Goal: Task Accomplishment & Management: Manage account settings

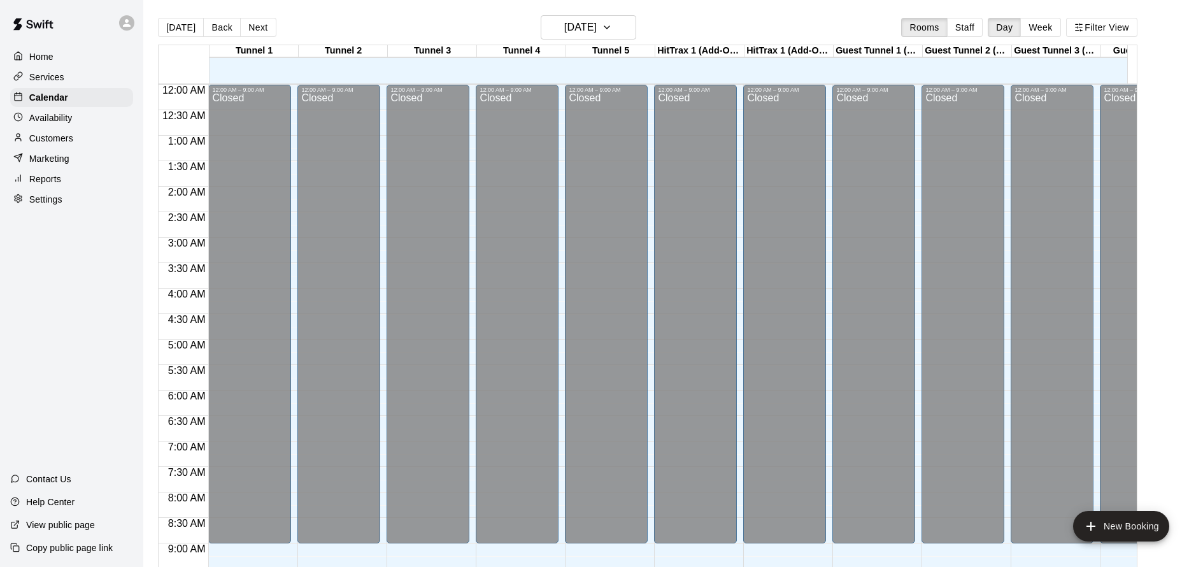
scroll to position [508, 0]
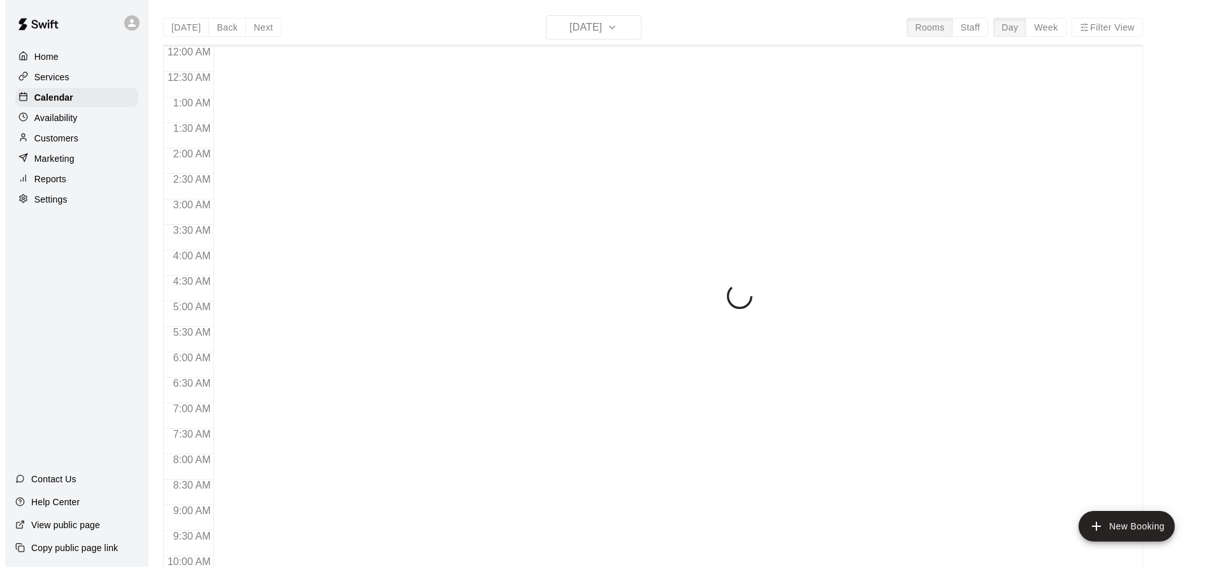
scroll to position [689, 0]
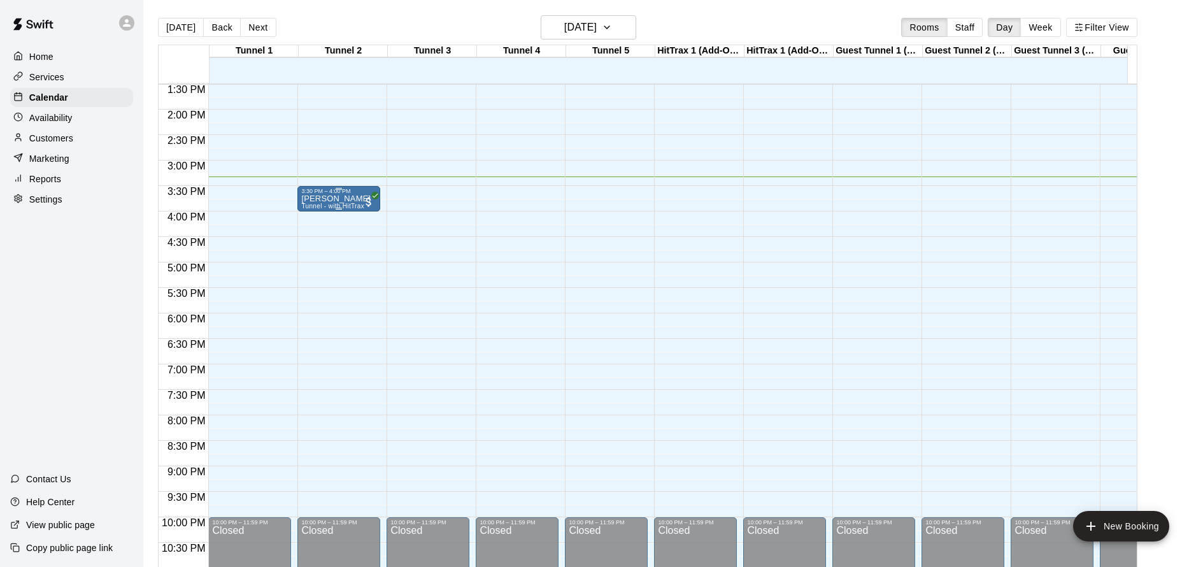
click at [343, 207] on span "Tunnel - with HitTrax" at bounding box center [332, 206] width 63 height 7
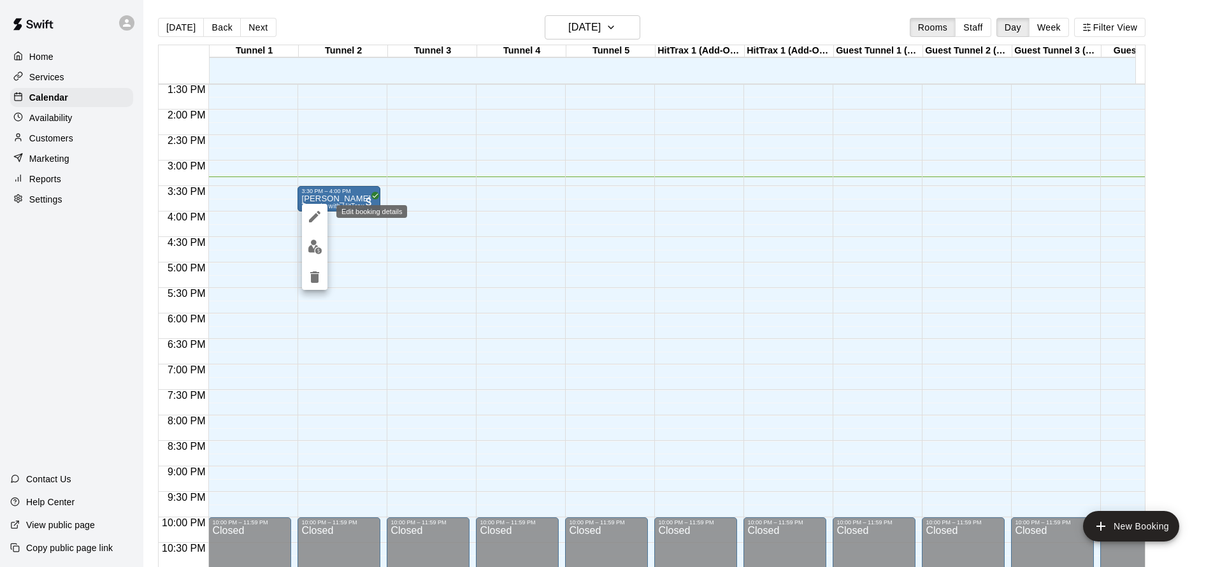
click at [309, 217] on icon "edit" at bounding box center [314, 216] width 15 height 15
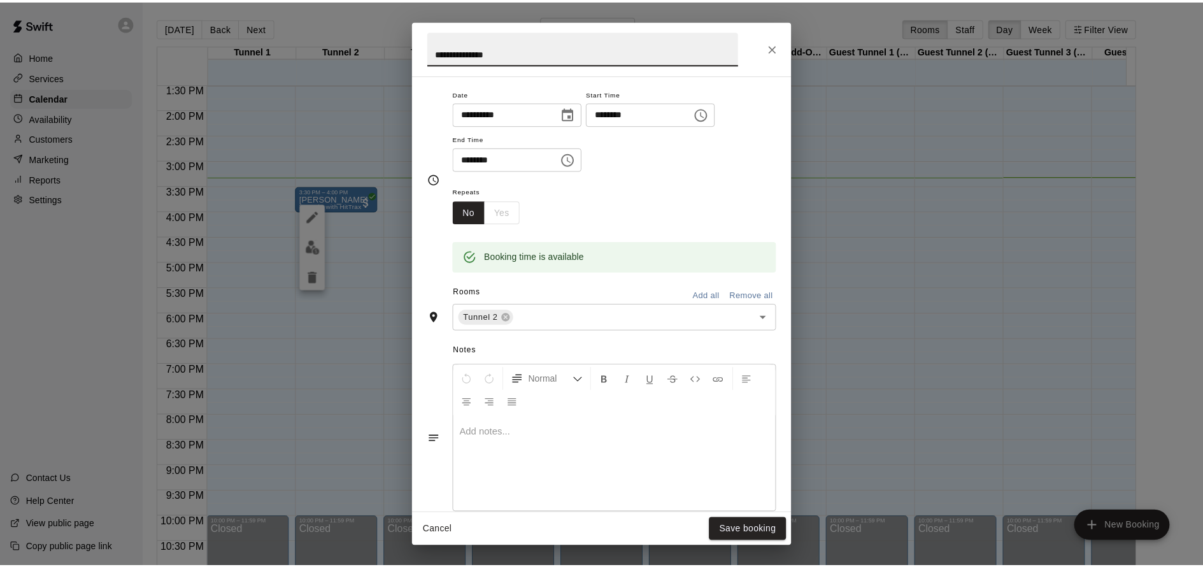
scroll to position [235, 0]
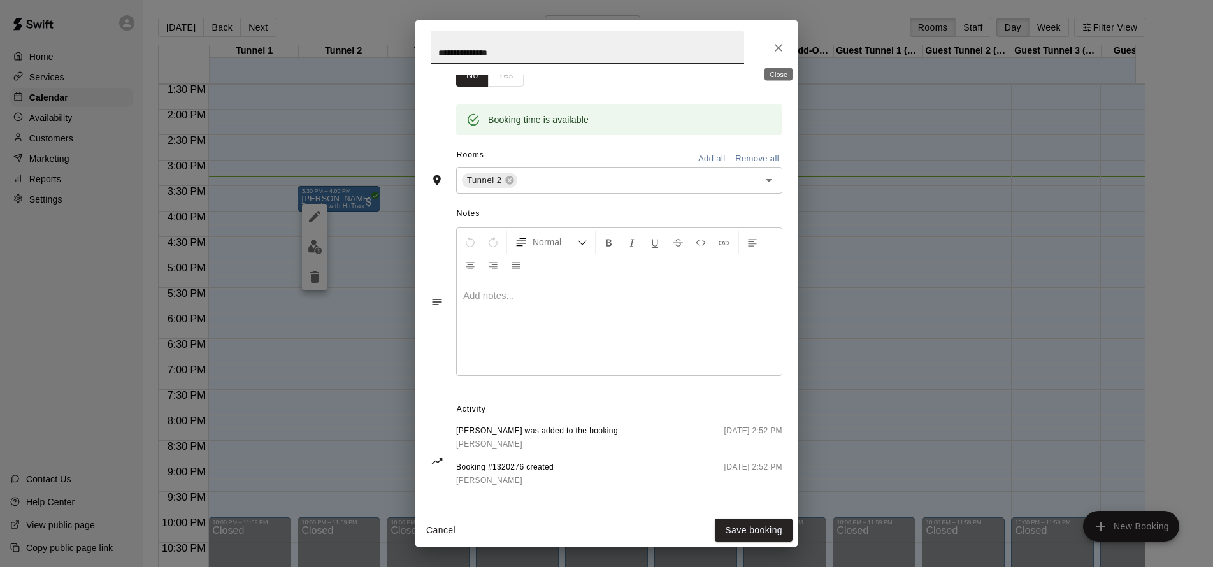
click at [782, 47] on icon "Close" at bounding box center [778, 47] width 13 height 13
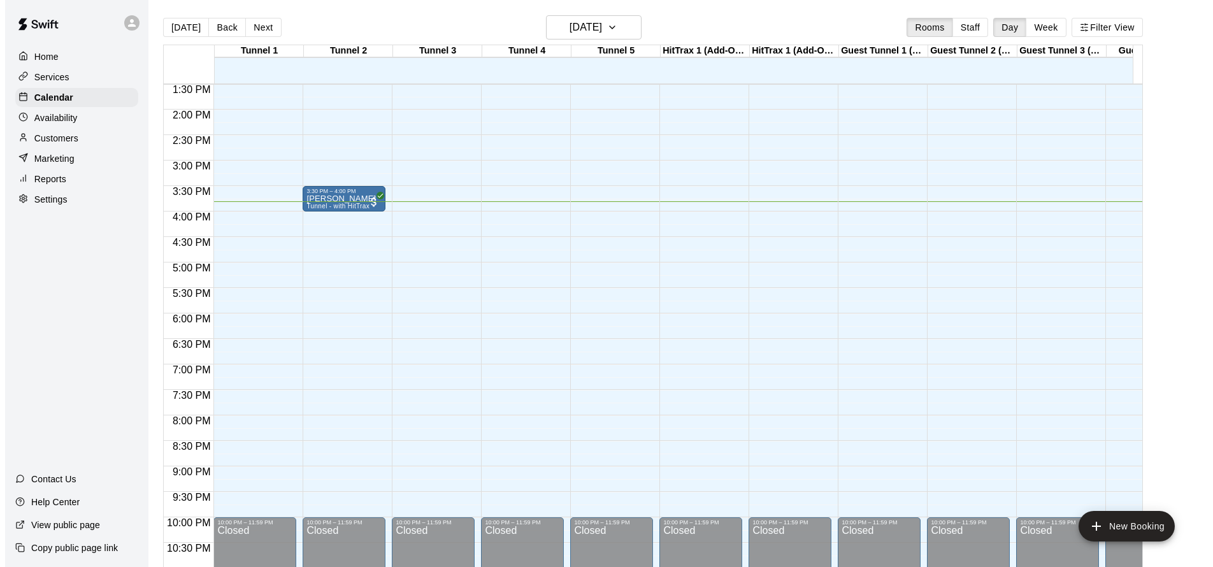
scroll to position [508, 0]
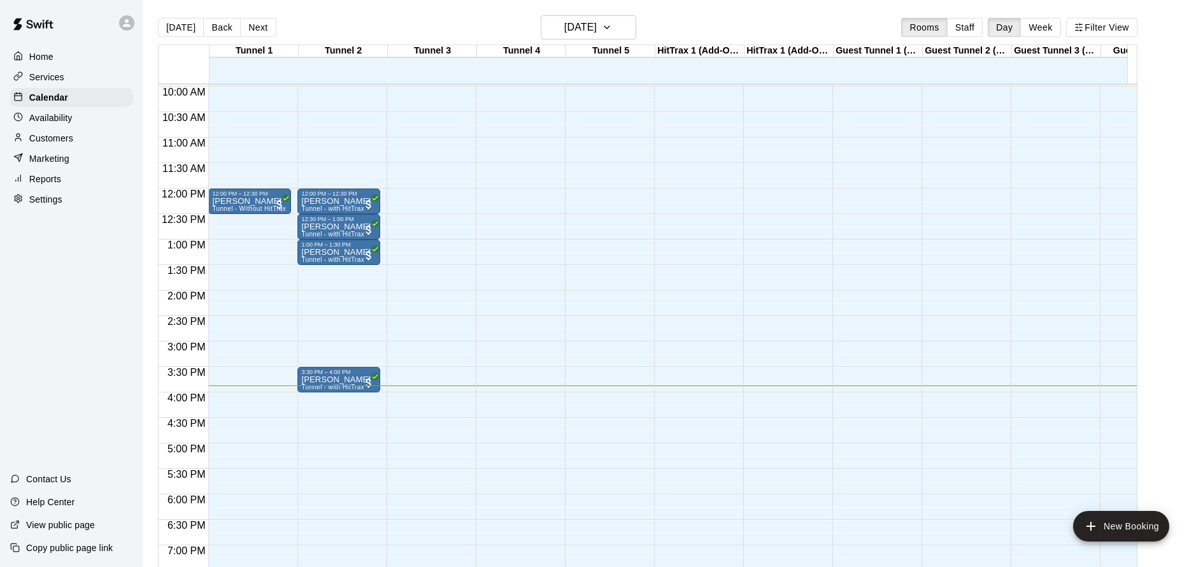
click at [76, 309] on div "Home Services Calendar Availability Customers Marketing Reports Settings Contac…" at bounding box center [71, 283] width 143 height 567
click at [74, 310] on div "Home Services Calendar Availability Customers Marketing Reports Settings Contac…" at bounding box center [71, 283] width 143 height 567
click at [319, 400] on div "12:00 AM – 9:00 AM Closed 12:00 PM – 12:30 PM Elias Seibold Tunnel - with HitTr…" at bounding box center [338, 188] width 83 height 1223
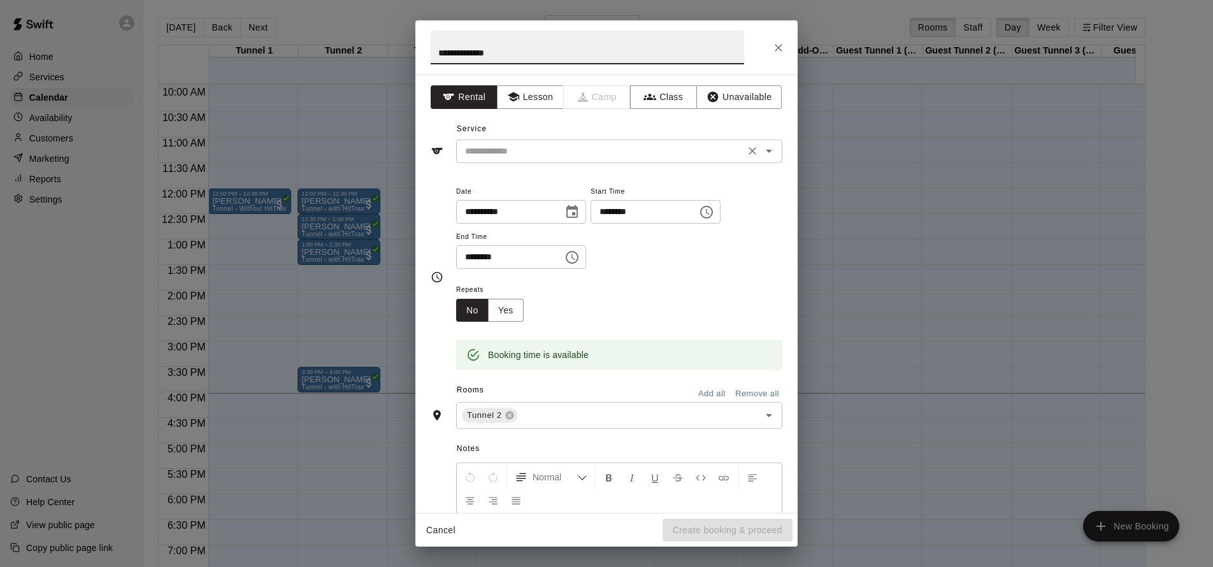
type input "**********"
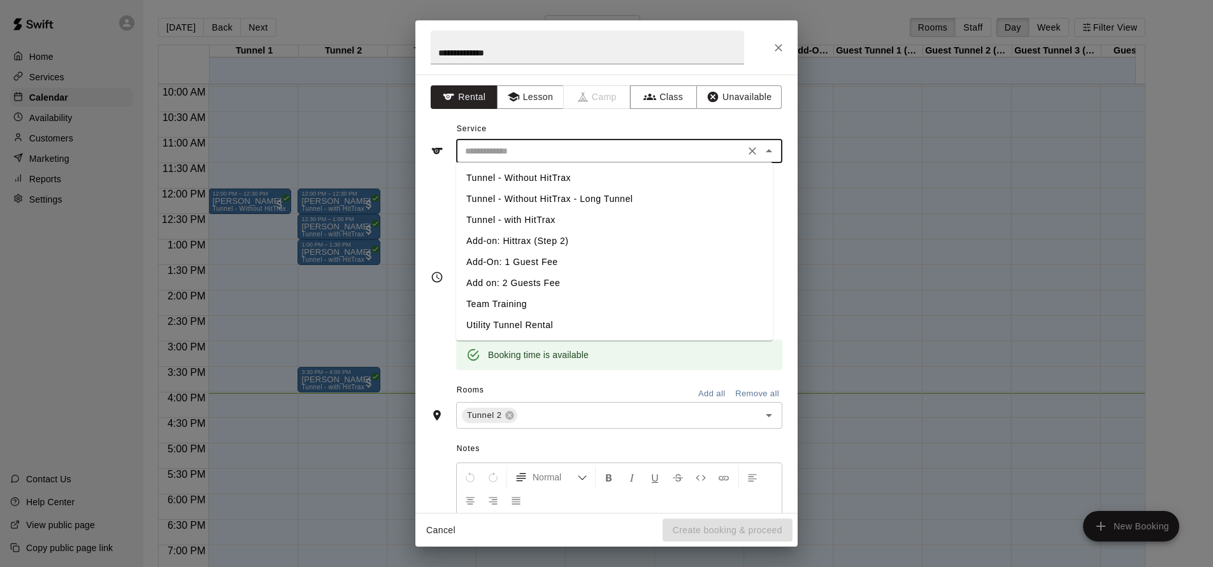
click at [578, 153] on input "text" at bounding box center [600, 151] width 281 height 16
click at [576, 229] on li "Tunnel - with HitTrax" at bounding box center [614, 220] width 317 height 21
type input "**********"
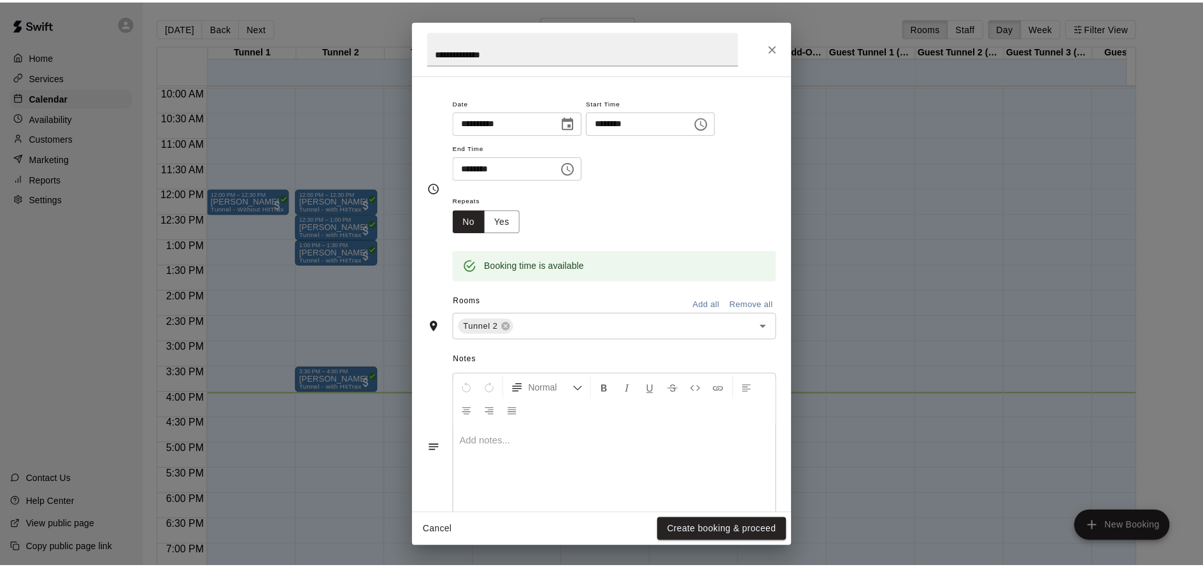
scroll to position [118, 0]
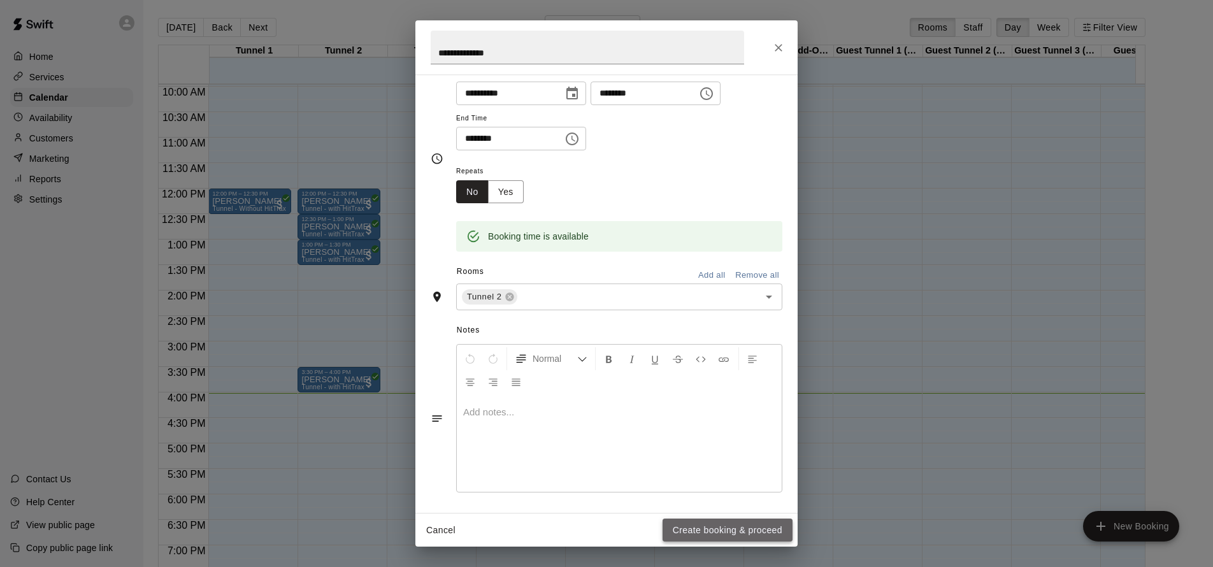
click at [758, 534] on button "Create booking & proceed" at bounding box center [728, 531] width 130 height 24
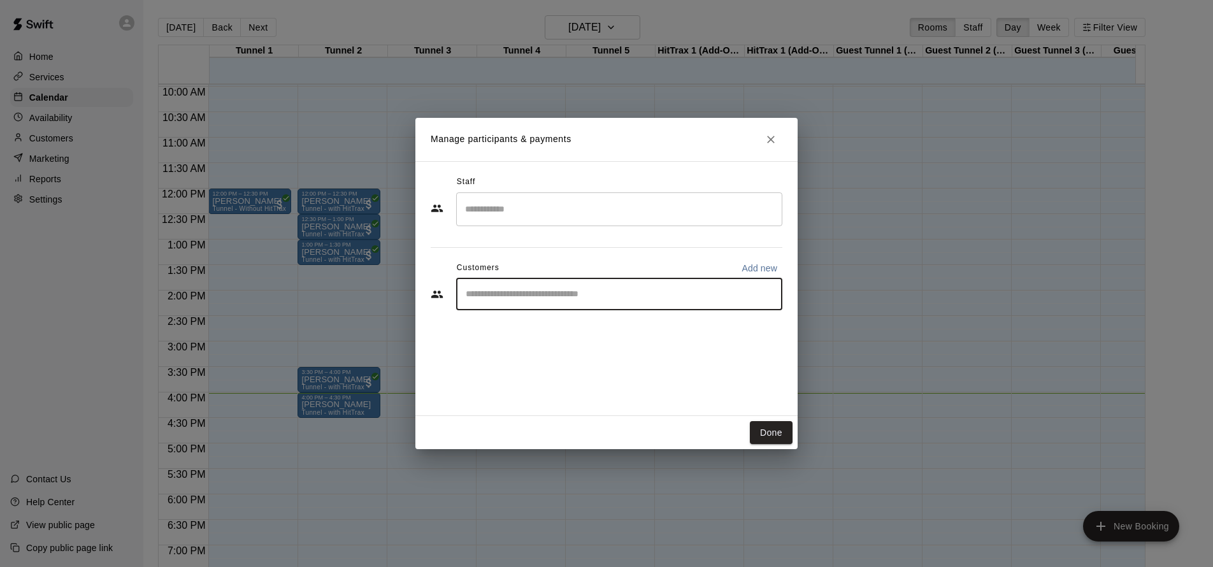
click at [563, 296] on input "Start typing to search customers..." at bounding box center [619, 294] width 315 height 13
type input "****"
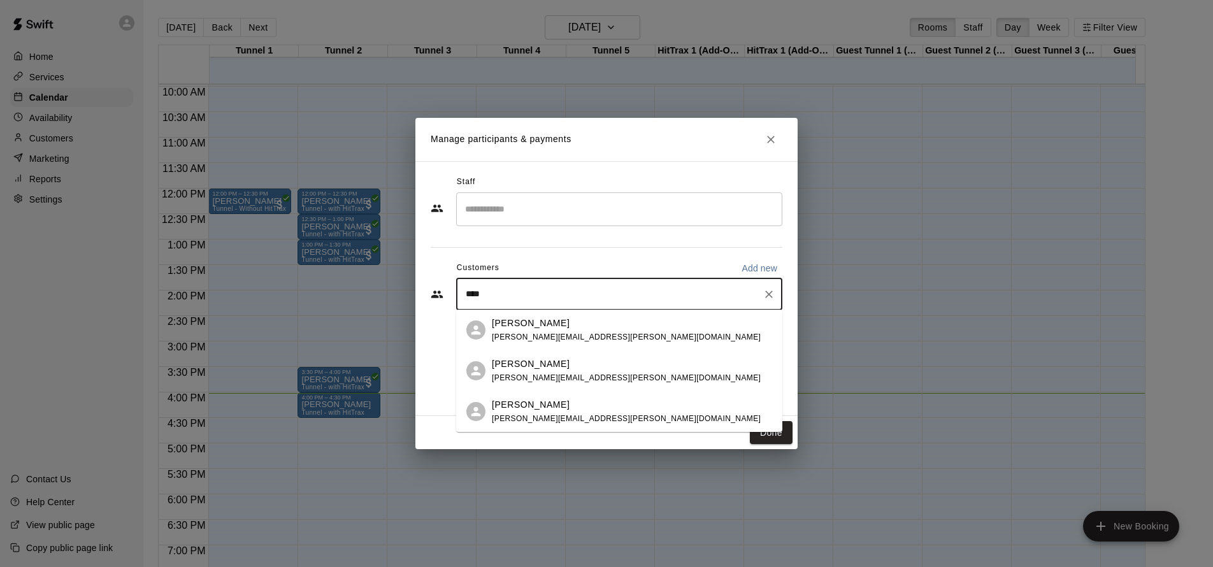
click at [558, 331] on div "Mary Capozzi capozzi.mary@icloud.com" at bounding box center [626, 330] width 269 height 27
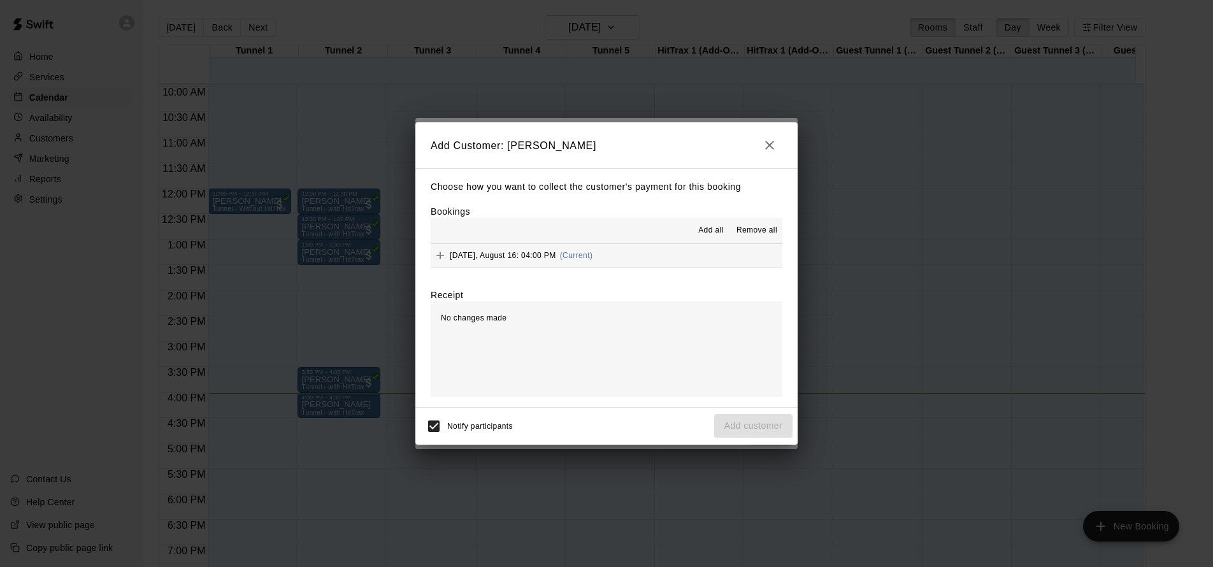
click at [568, 255] on span "(Current)" at bounding box center [576, 255] width 33 height 9
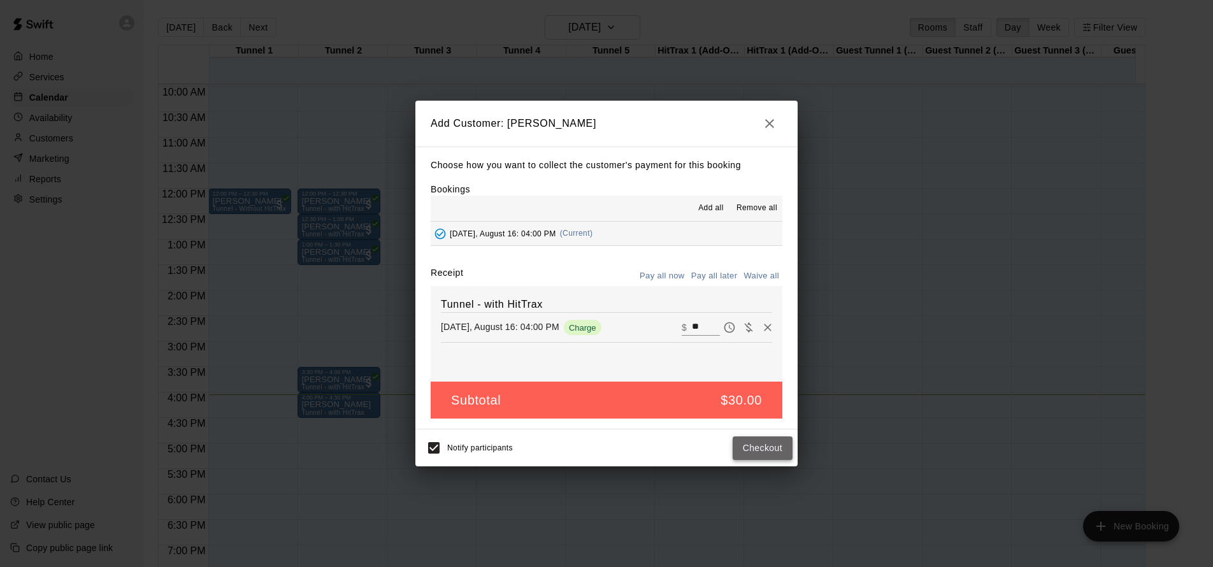
click at [781, 448] on button "Checkout" at bounding box center [763, 448] width 60 height 24
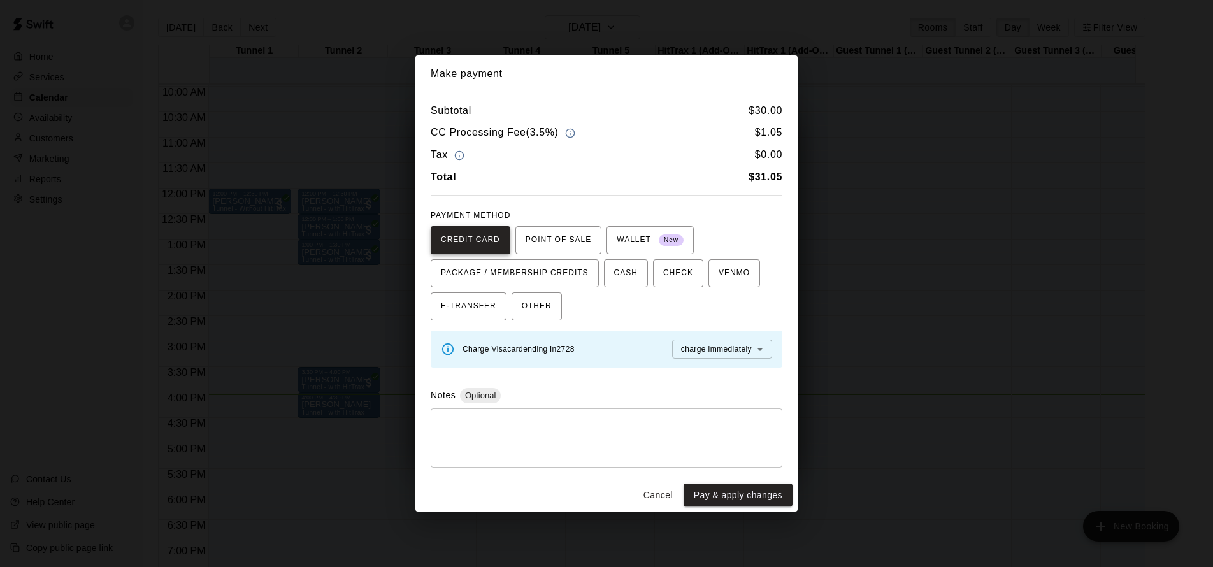
click at [487, 238] on span "CREDIT CARD" at bounding box center [470, 240] width 59 height 20
click at [739, 498] on button "Pay & apply changes" at bounding box center [738, 496] width 109 height 24
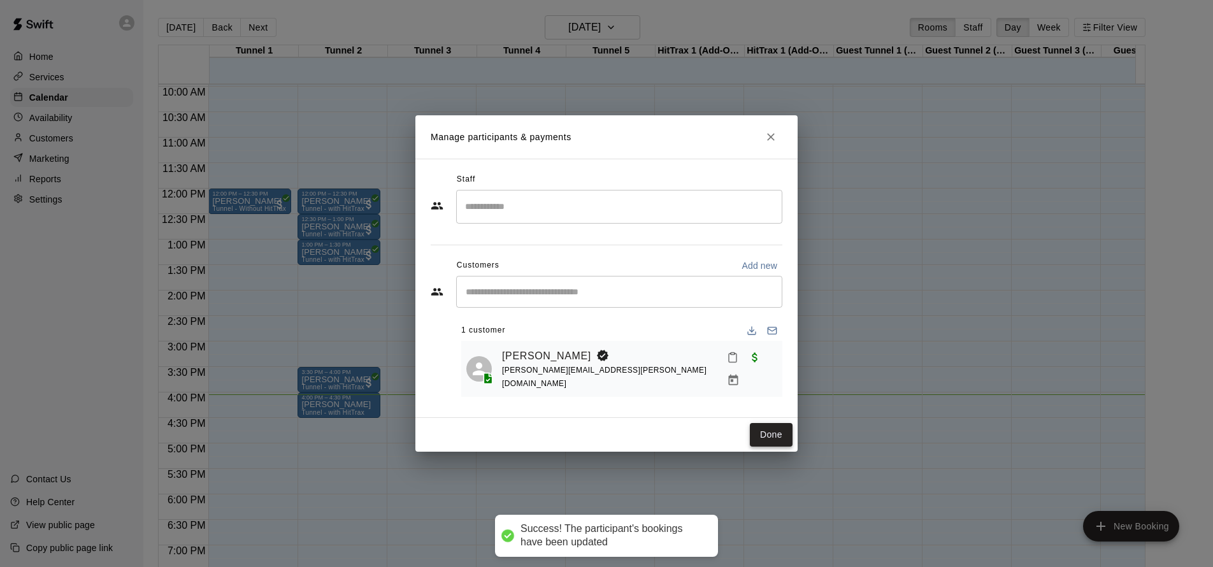
click at [769, 437] on button "Done" at bounding box center [771, 435] width 43 height 24
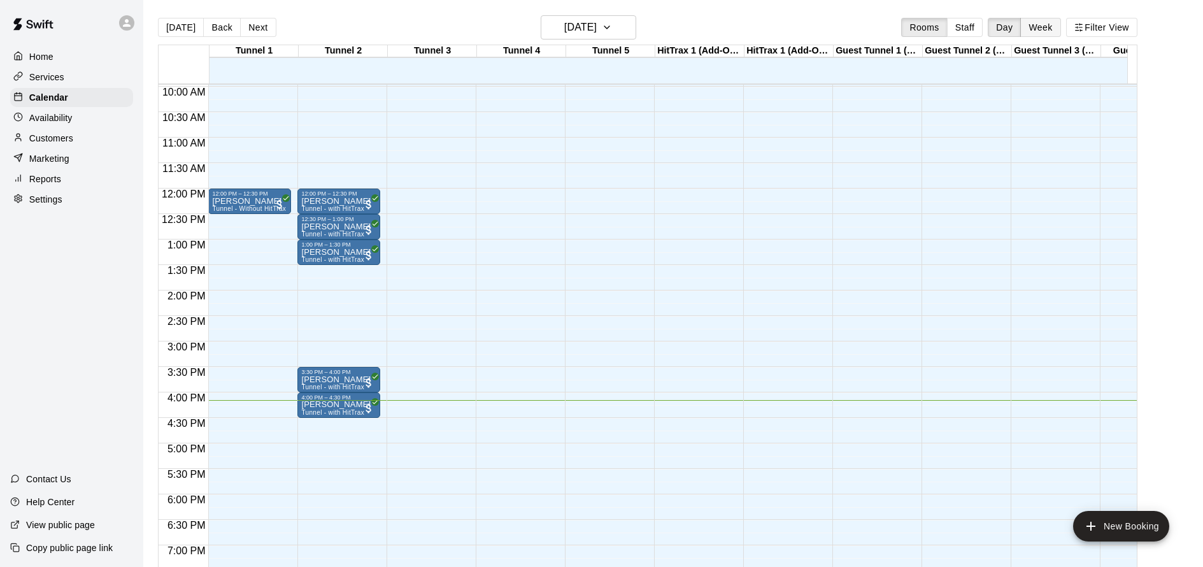
click at [1047, 36] on button "Week" at bounding box center [1041, 27] width 40 height 19
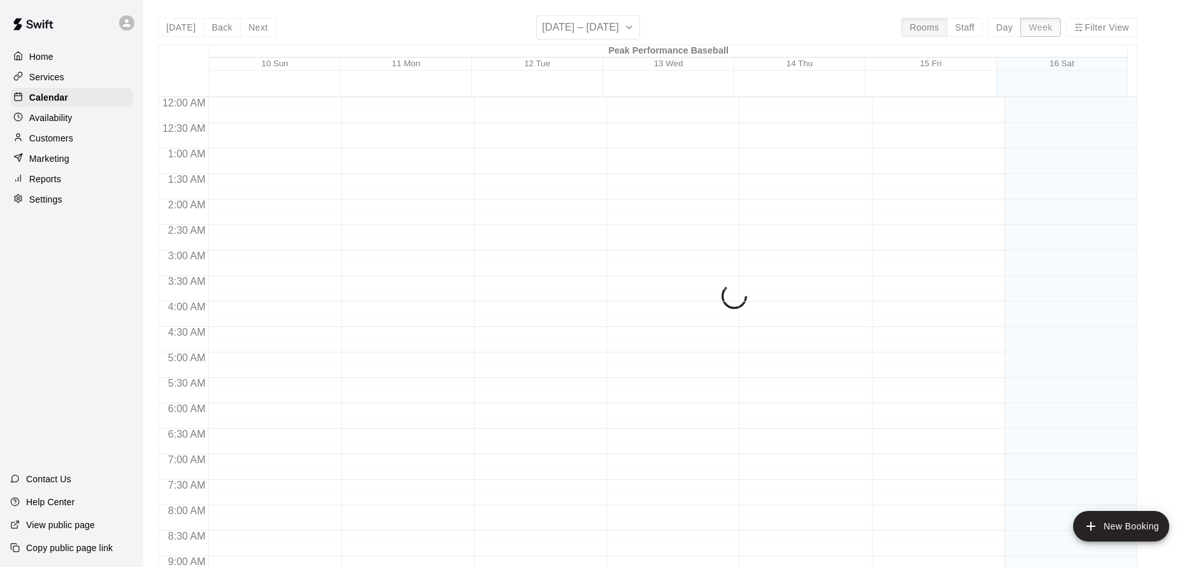
scroll to position [740, 0]
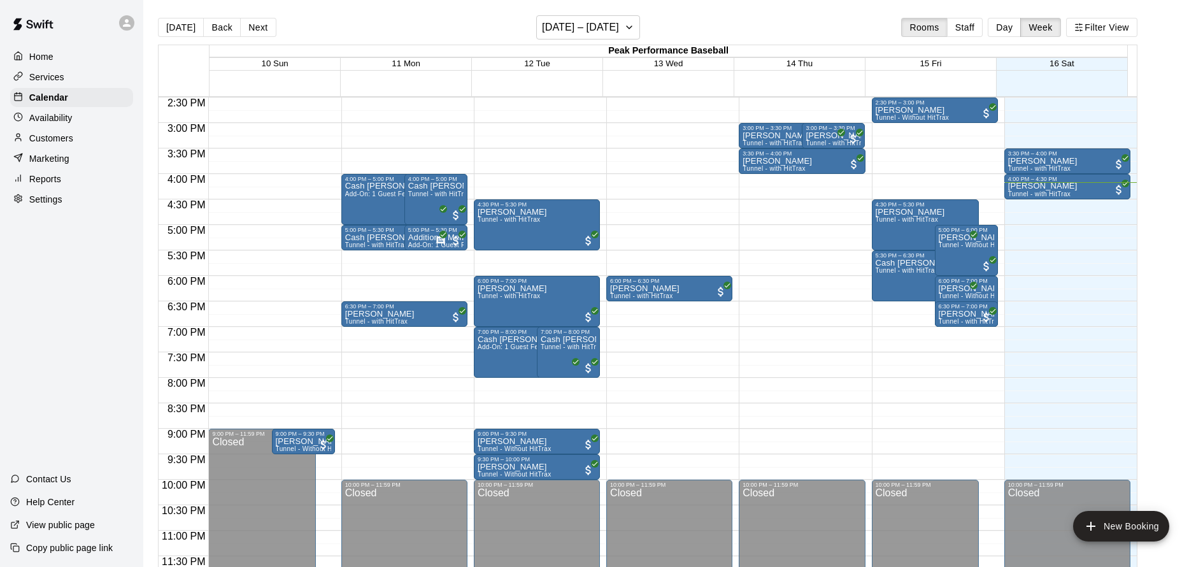
click at [55, 161] on p "Marketing" at bounding box center [49, 158] width 40 height 13
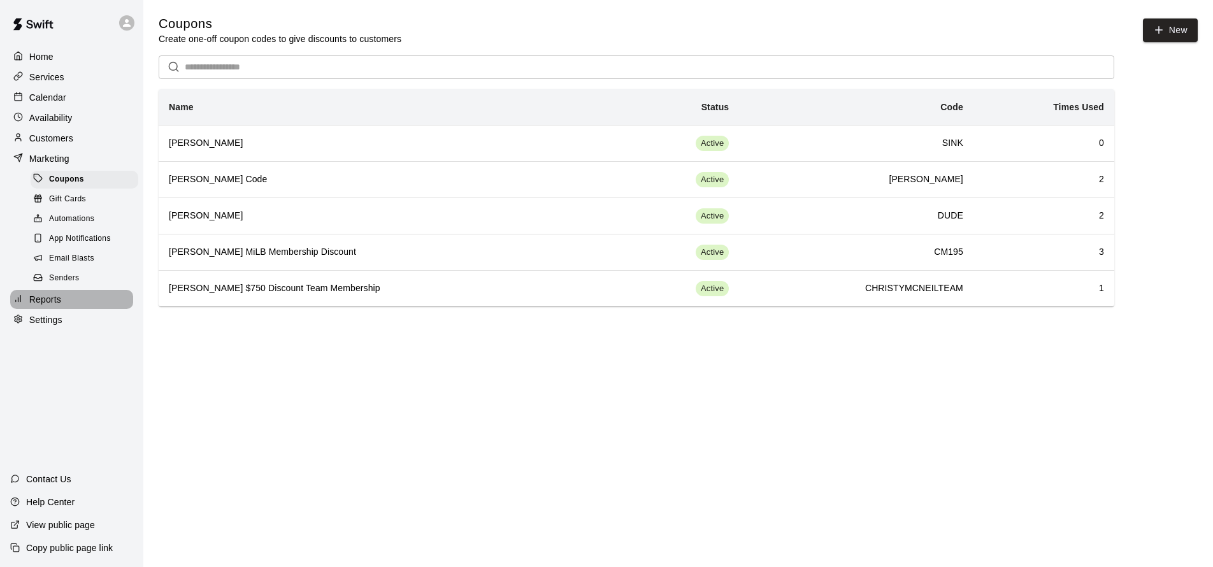
click at [66, 297] on div "Reports" at bounding box center [71, 299] width 123 height 19
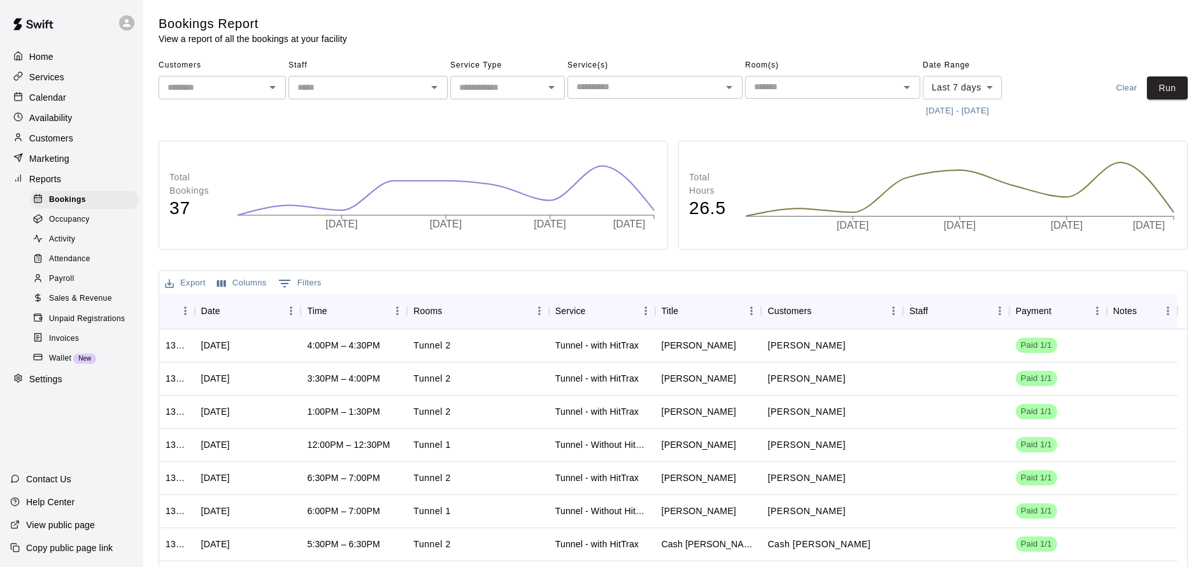
click at [90, 294] on span "Sales & Revenue" at bounding box center [80, 298] width 63 height 13
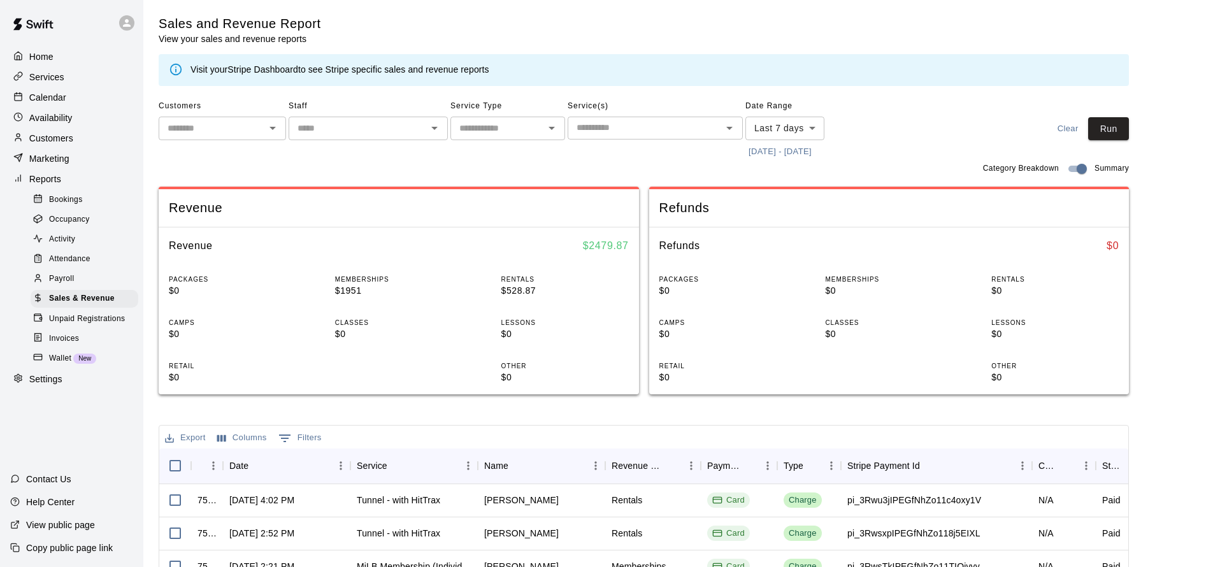
click at [800, 125] on body "Home Services Calendar Availability Customers Marketing Reports Bookings Occupa…" at bounding box center [606, 438] width 1213 height 876
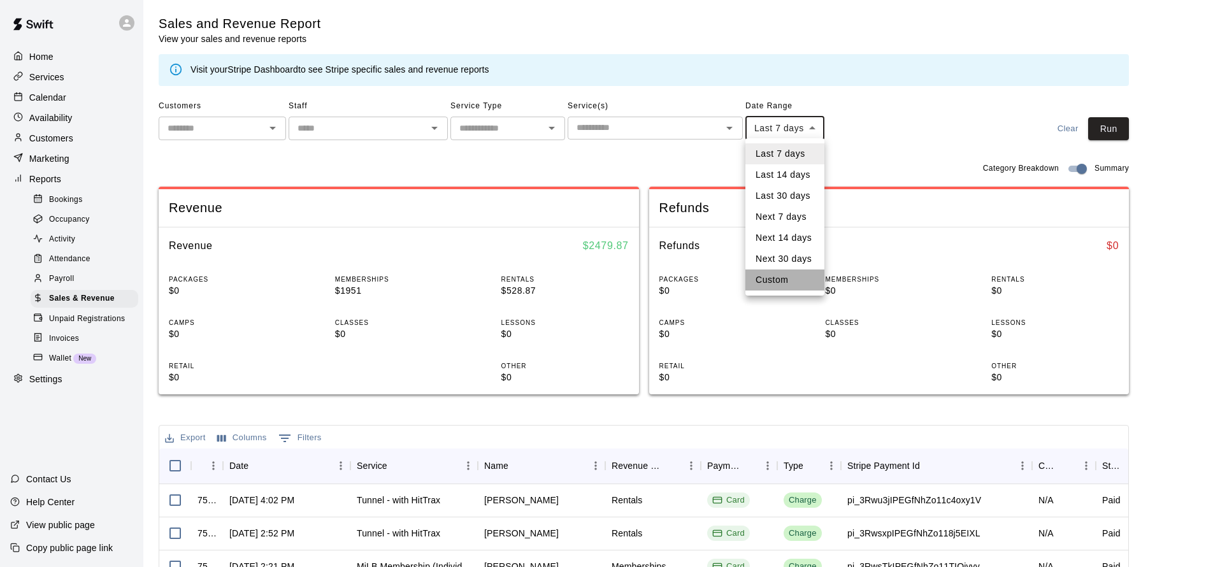
click at [778, 287] on li "Custom" at bounding box center [784, 279] width 79 height 21
type input "******"
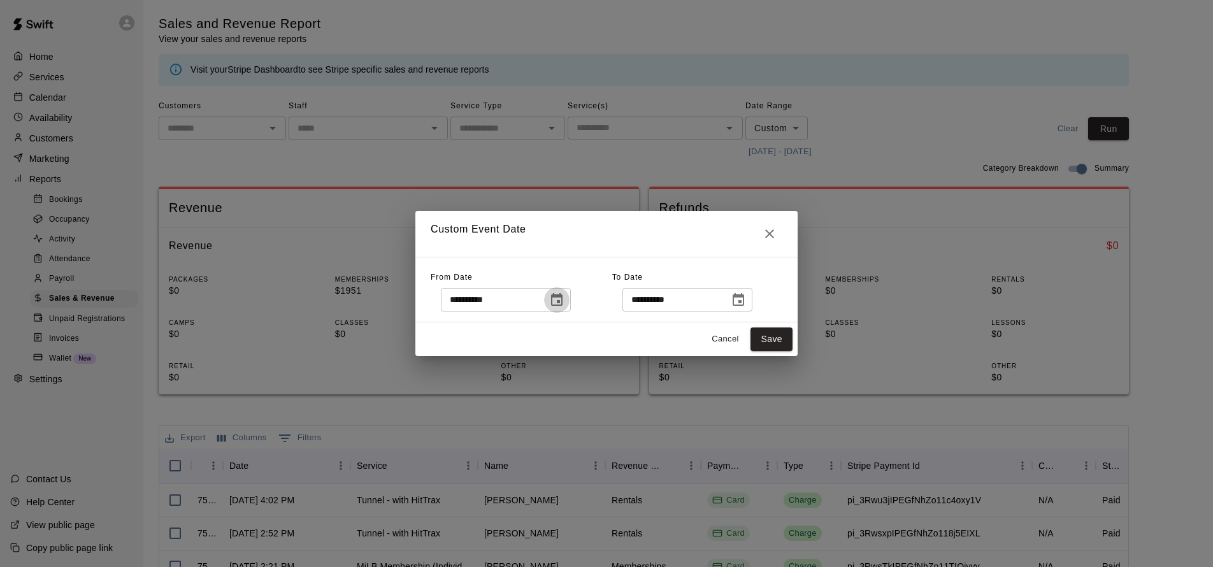
click at [562, 302] on icon "Choose date, selected date is Aug 9, 2025" at bounding box center [556, 299] width 15 height 15
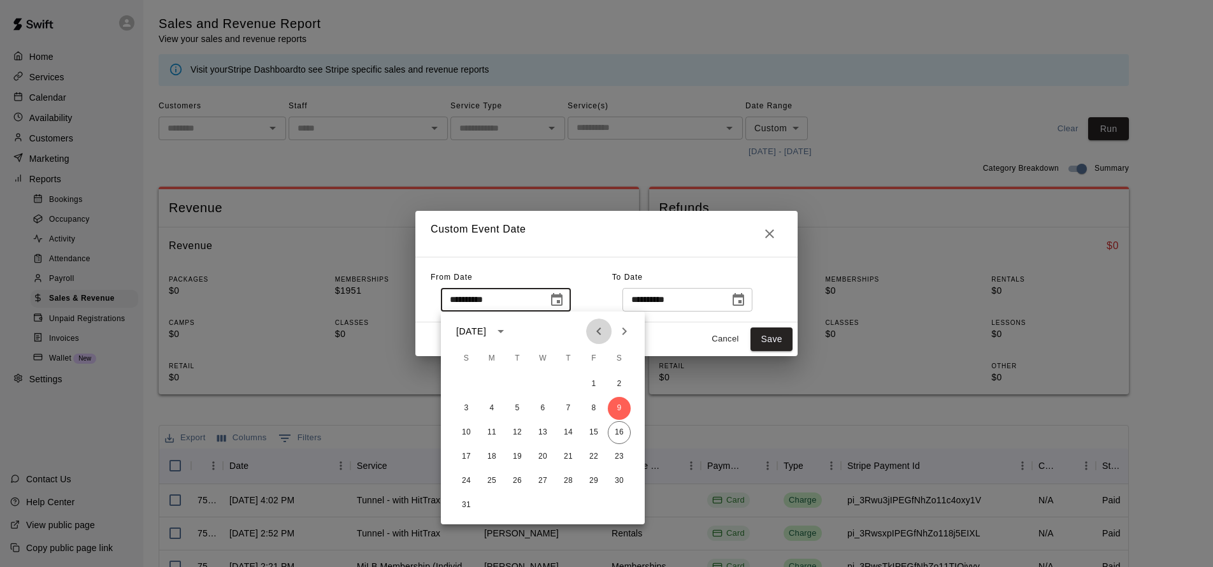
click at [594, 330] on icon "Previous month" at bounding box center [598, 331] width 15 height 15
click at [596, 330] on icon "Previous month" at bounding box center [598, 331] width 15 height 15
click at [472, 383] on button "1" at bounding box center [466, 384] width 23 height 23
type input "**********"
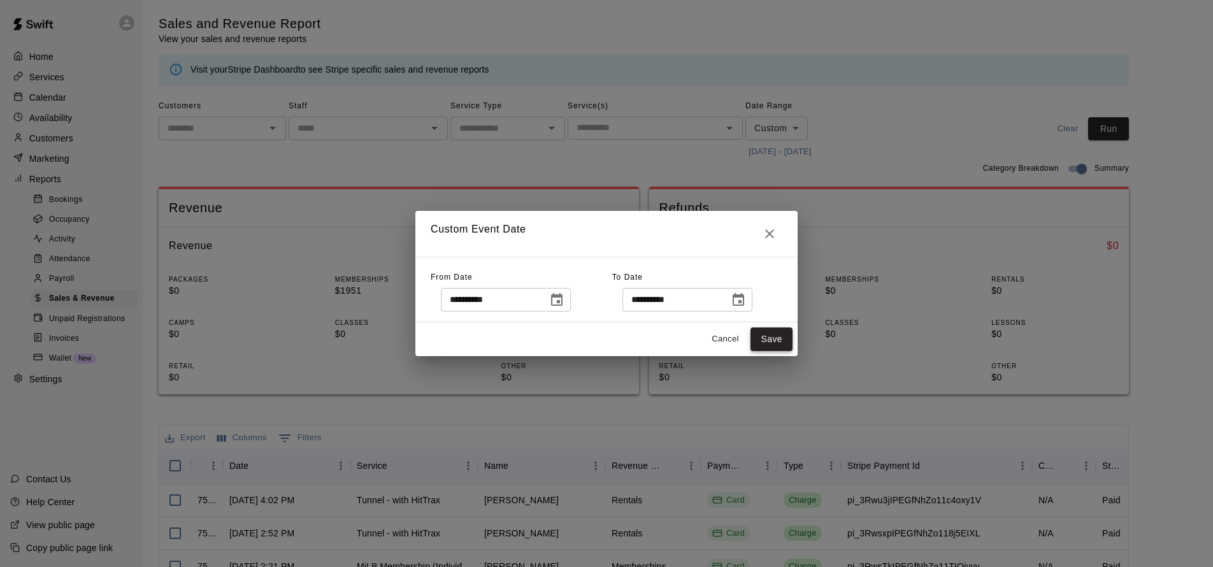
click at [779, 334] on button "Save" at bounding box center [771, 339] width 42 height 24
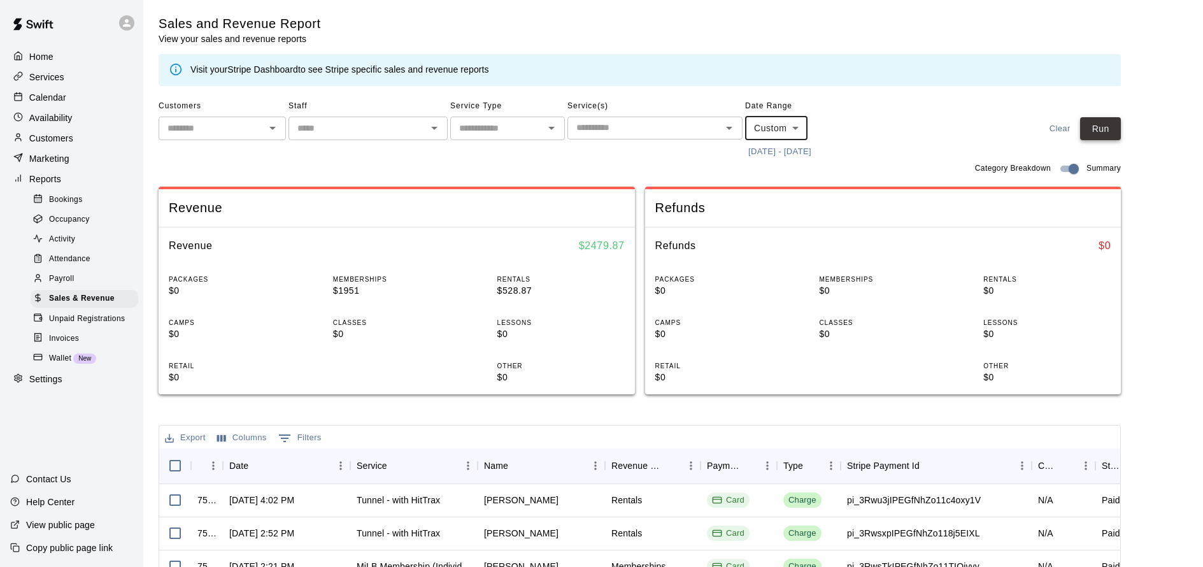
click at [1102, 125] on button "Run" at bounding box center [1100, 129] width 41 height 24
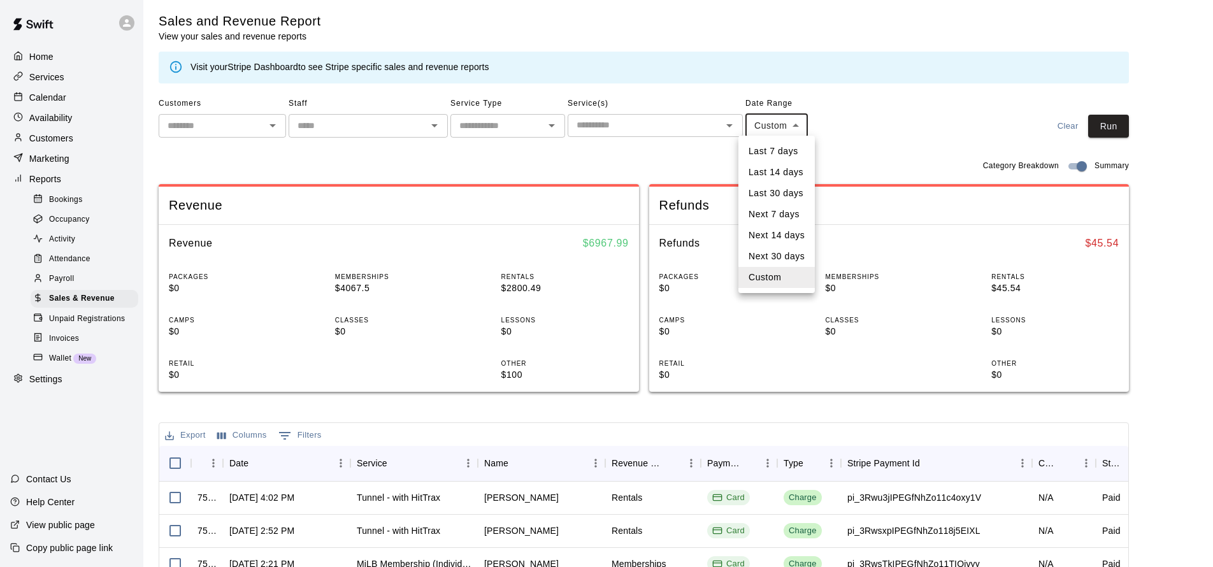
click at [800, 117] on body "Home Services Calendar Availability Customers Marketing Reports Bookings Occupa…" at bounding box center [606, 435] width 1213 height 876
click at [791, 213] on li "Next 7 days" at bounding box center [776, 214] width 76 height 21
type input "********"
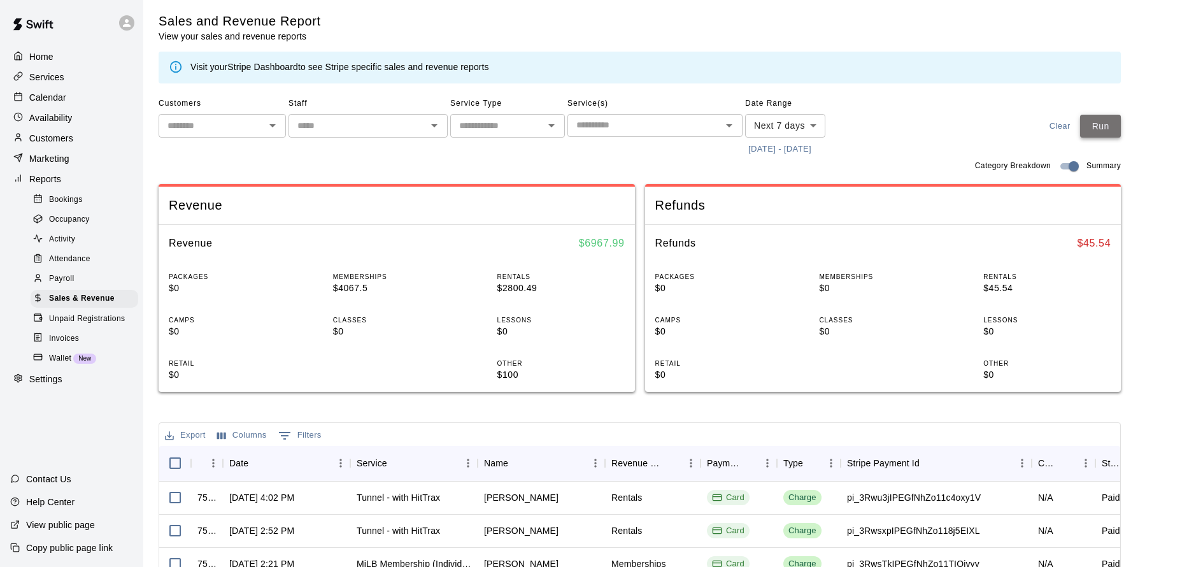
click at [1121, 120] on button "Run" at bounding box center [1100, 127] width 41 height 24
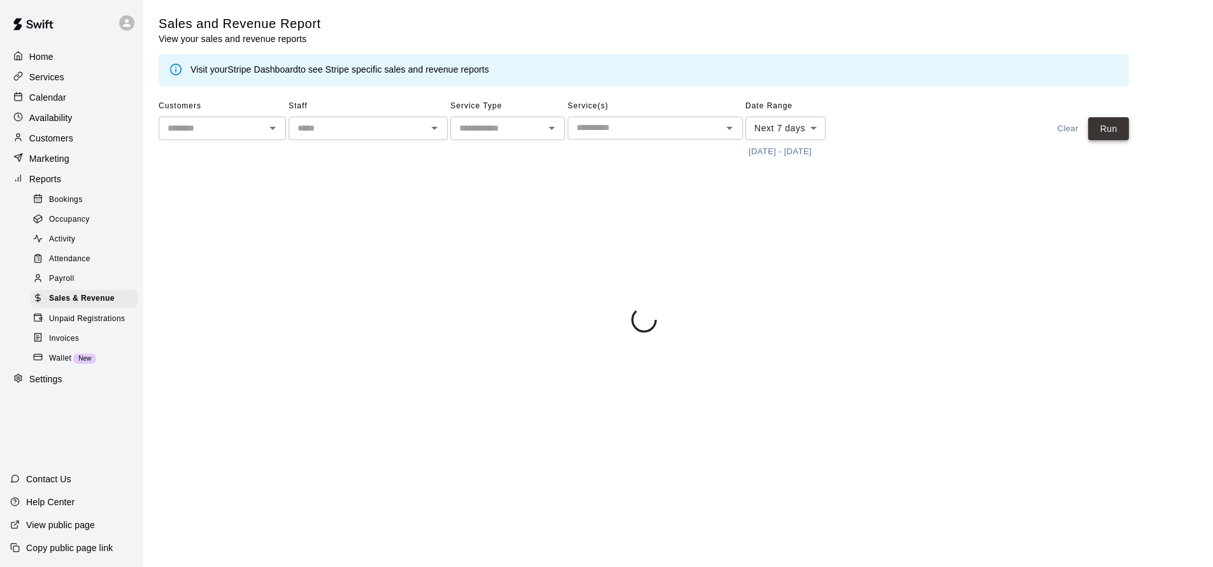
click at [1119, 125] on button "Run" at bounding box center [1108, 129] width 41 height 24
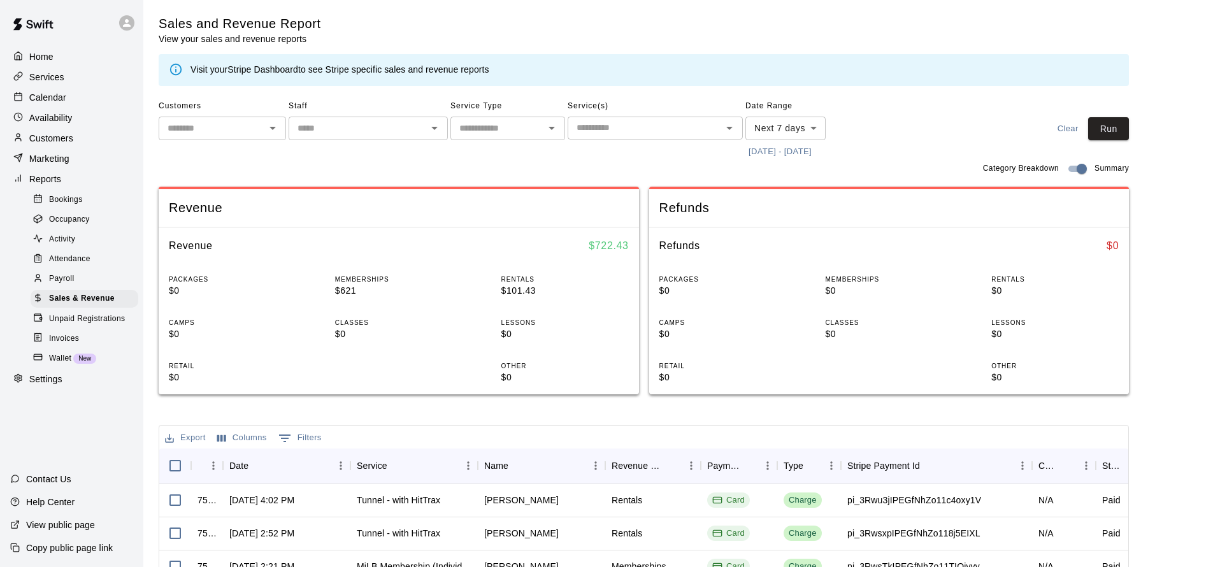
click at [810, 132] on body "Home Services Calendar Availability Customers Marketing Reports Bookings Occupa…" at bounding box center [606, 438] width 1213 height 876
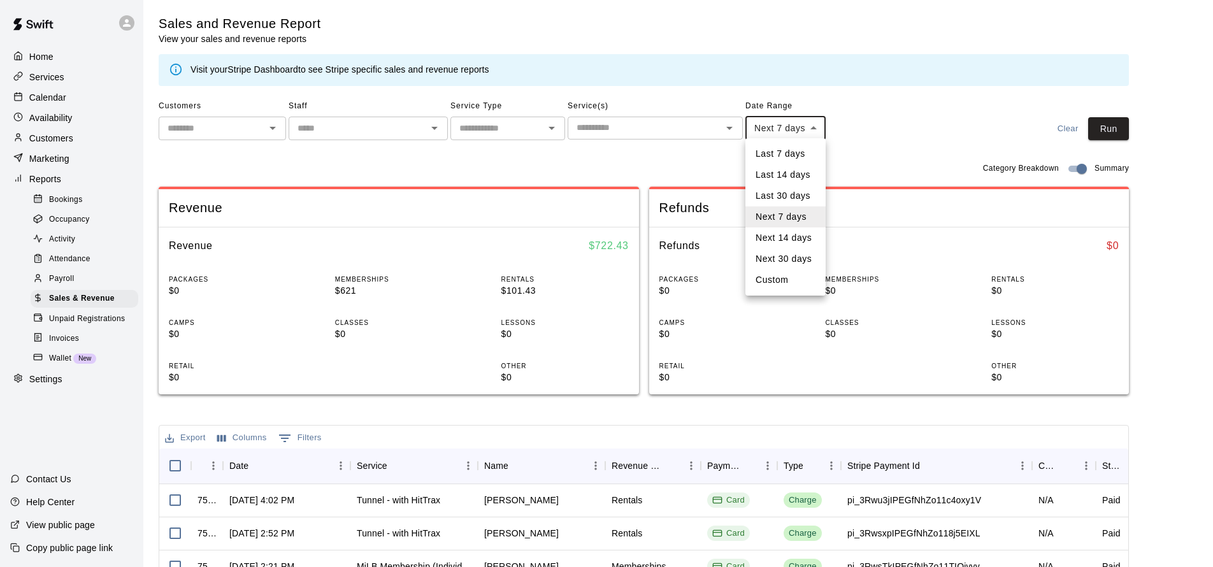
click at [710, 153] on div at bounding box center [606, 283] width 1213 height 567
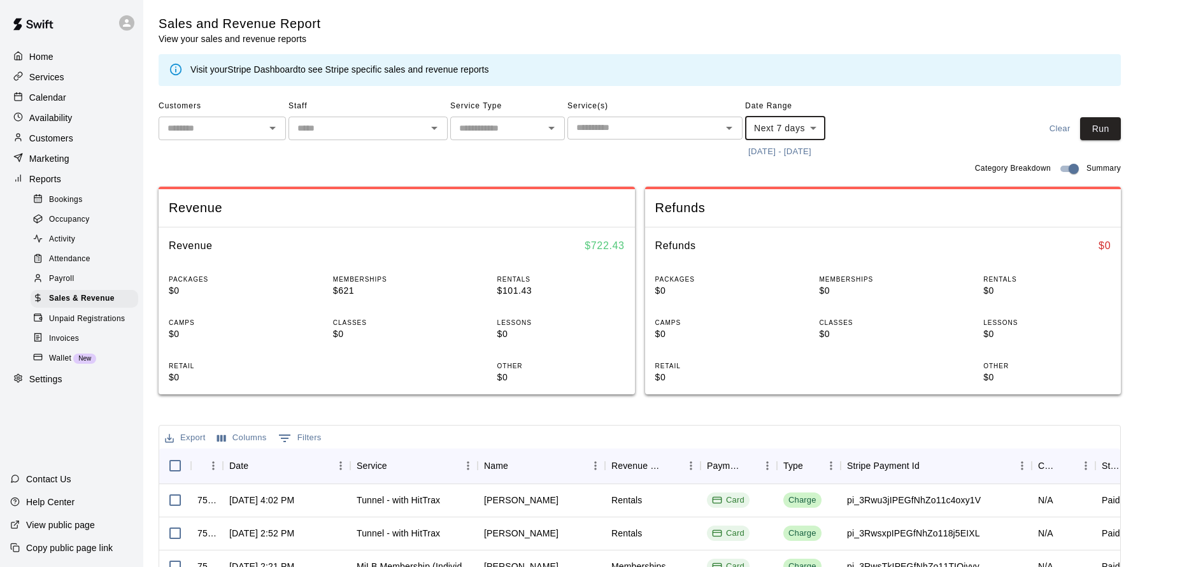
click at [815, 147] on button "8/16/2025 - 8/23/2025" at bounding box center [779, 152] width 69 height 20
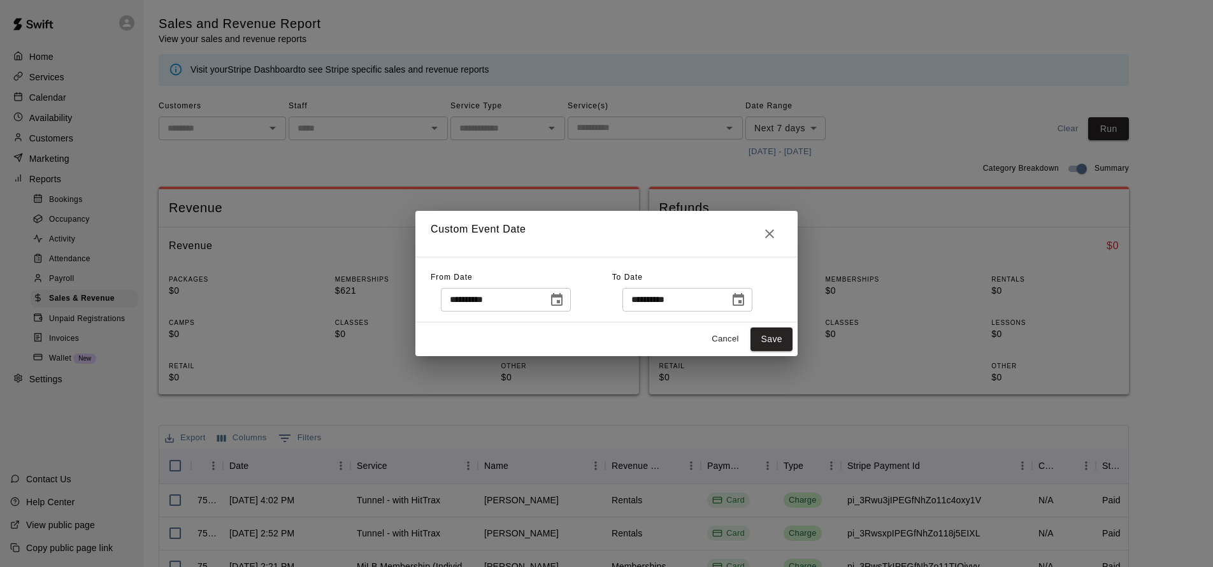
click at [570, 303] on button "Choose date, selected date is Aug 16, 2025" at bounding box center [556, 299] width 25 height 25
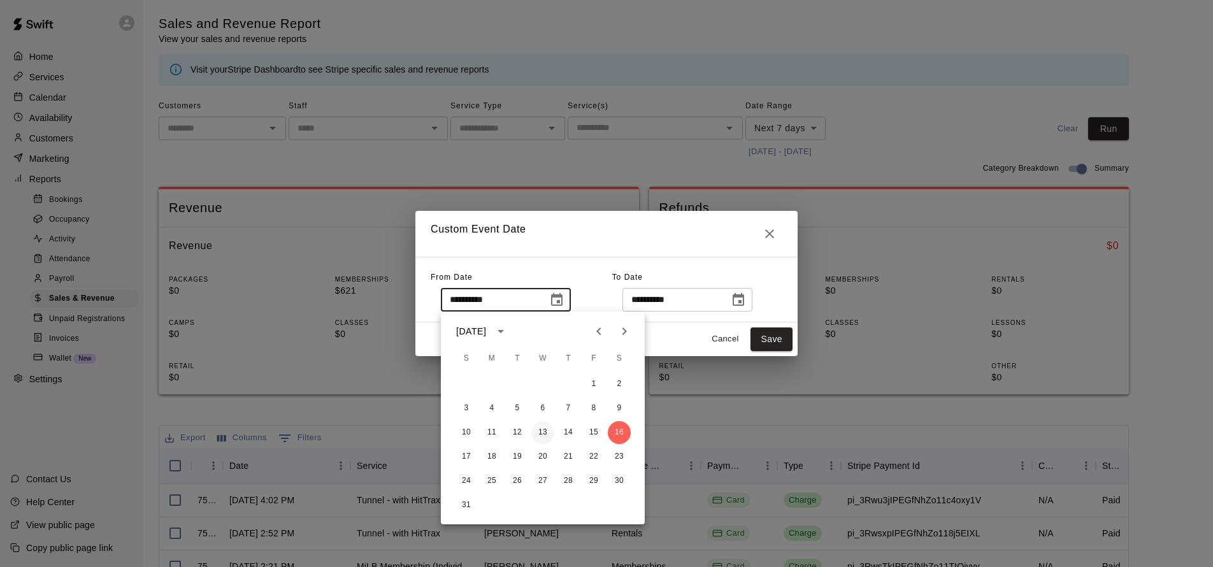
click at [543, 434] on button "13" at bounding box center [542, 432] width 23 height 23
type input "**********"
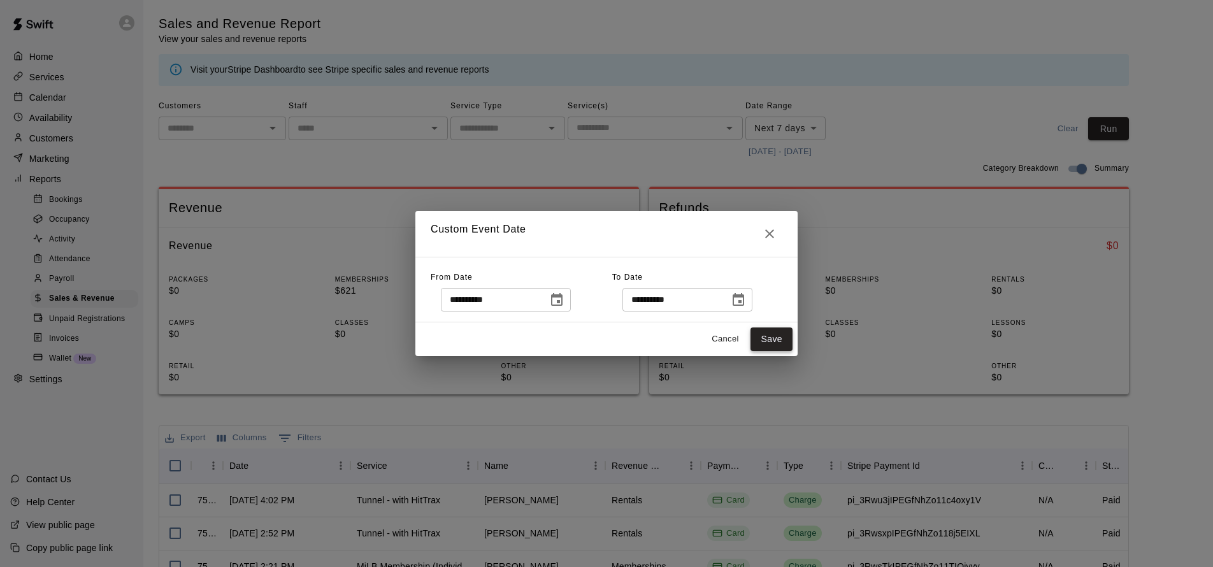
click at [783, 337] on button "Save" at bounding box center [771, 339] width 42 height 24
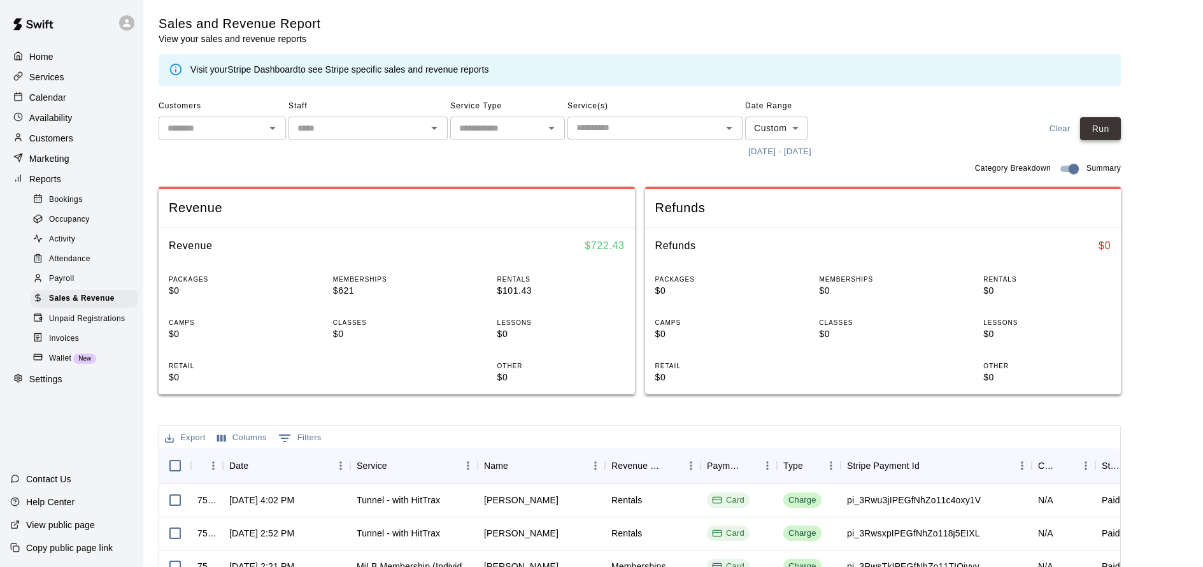
click at [1108, 128] on button "Run" at bounding box center [1100, 129] width 41 height 24
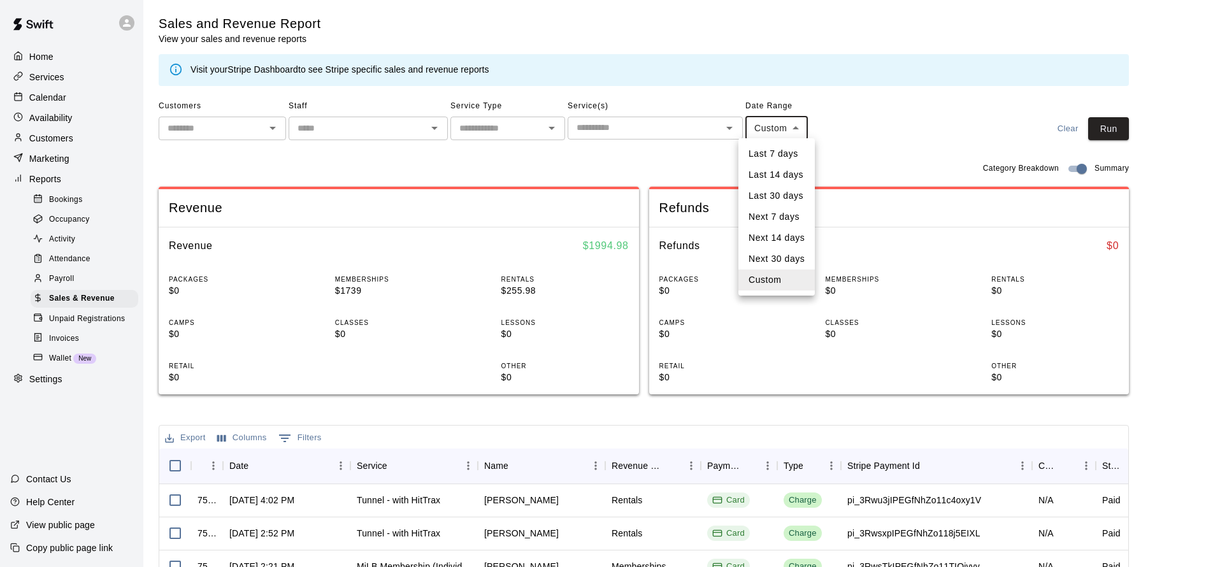
click at [775, 126] on body "Home Services Calendar Availability Customers Marketing Reports Bookings Occupa…" at bounding box center [606, 438] width 1213 height 876
click at [798, 261] on li "Next 30 days" at bounding box center [776, 258] width 76 height 21
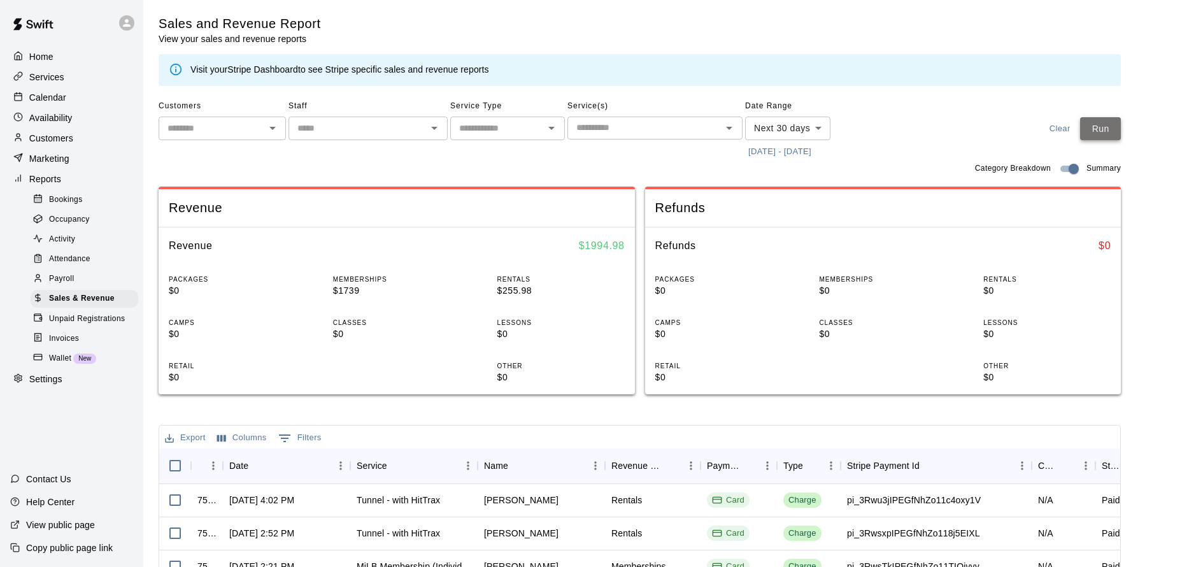
click at [1110, 129] on button "Run" at bounding box center [1100, 129] width 41 height 24
click at [821, 129] on body "Home Services Calendar Availability Customers Marketing Reports Bookings Occupa…" at bounding box center [606, 438] width 1213 height 876
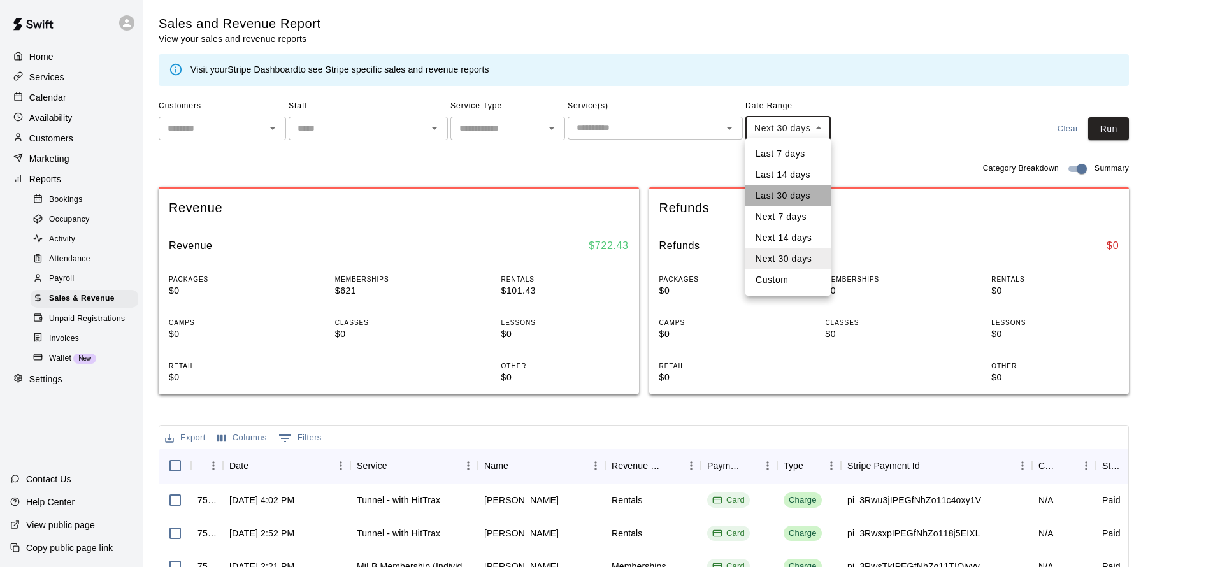
click at [802, 199] on li "Last 30 days" at bounding box center [787, 195] width 85 height 21
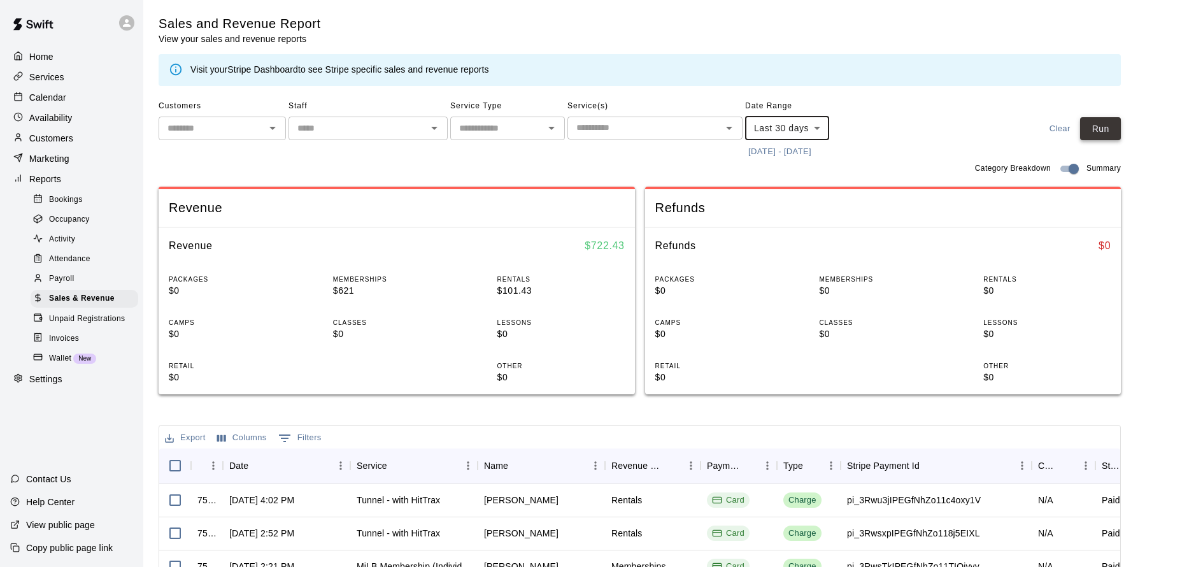
click at [1116, 123] on button "Run" at bounding box center [1100, 129] width 41 height 24
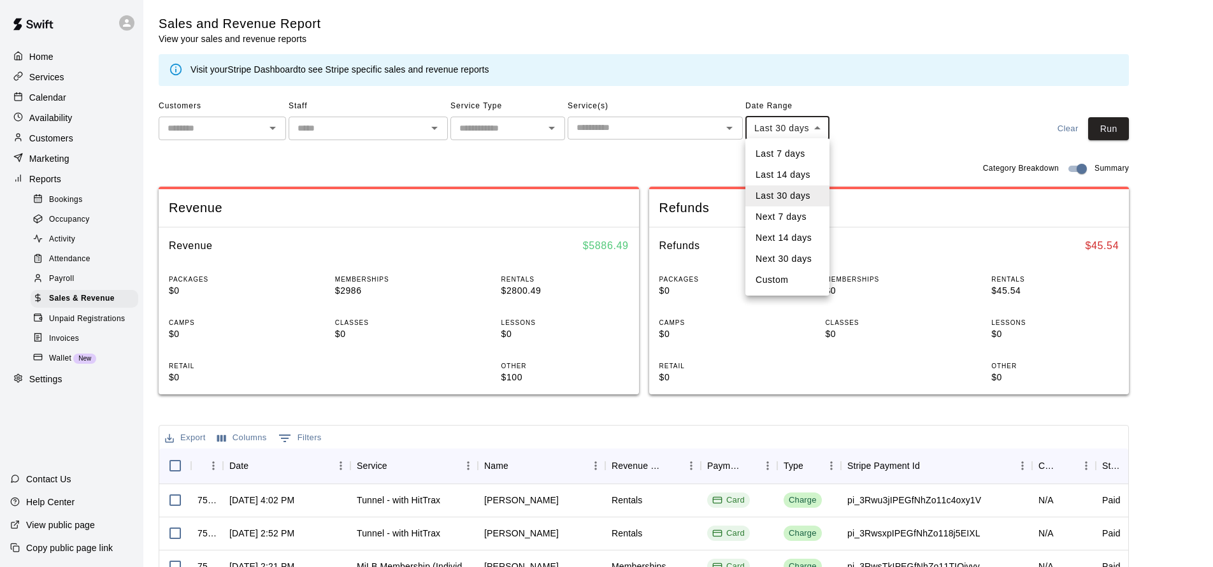
click at [811, 125] on body "Home Services Calendar Availability Customers Marketing Reports Bookings Occupa…" at bounding box center [606, 438] width 1213 height 876
click at [810, 288] on li "Custom" at bounding box center [787, 279] width 84 height 21
type input "******"
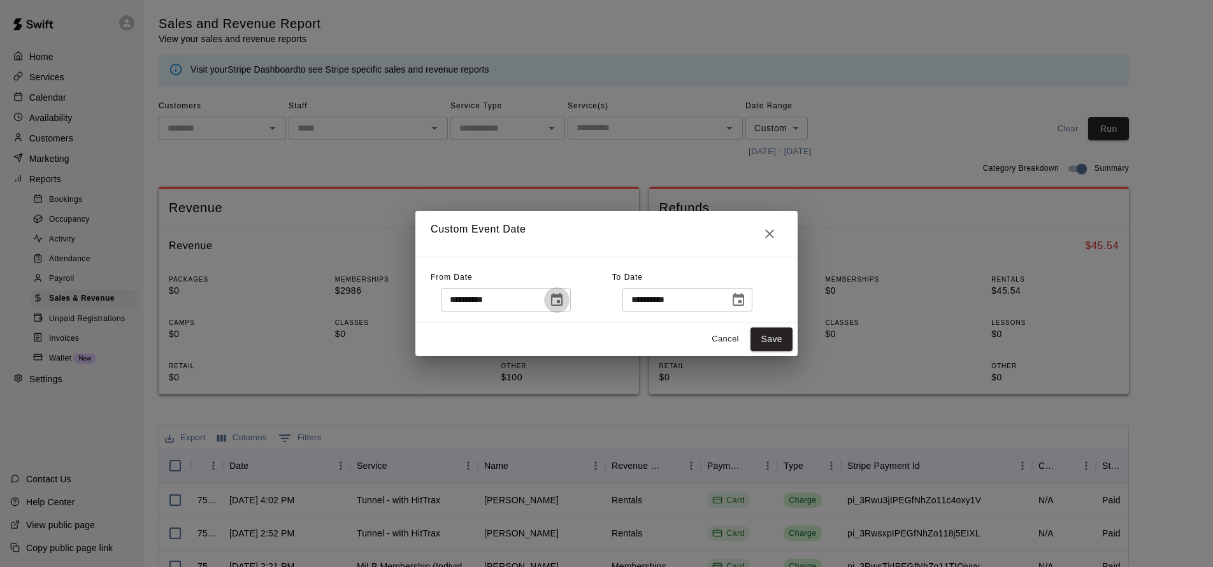
click at [564, 303] on icon "Choose date, selected date is Jul 17, 2025" at bounding box center [556, 299] width 15 height 15
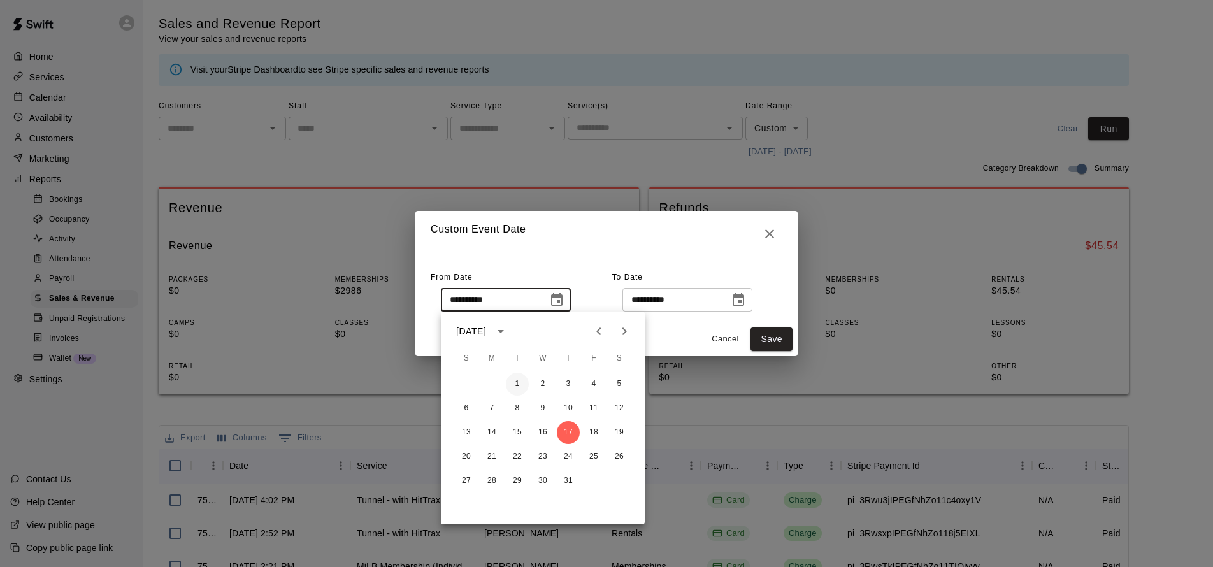
click at [519, 388] on button "1" at bounding box center [517, 384] width 23 height 23
type input "**********"
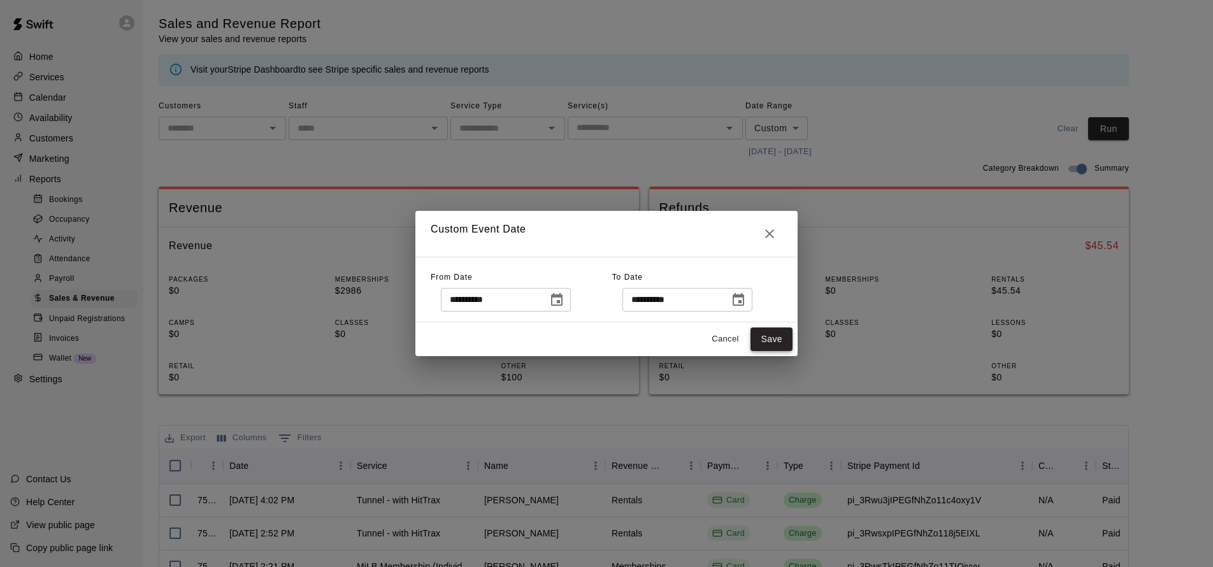
click at [761, 346] on button "Save" at bounding box center [771, 339] width 42 height 24
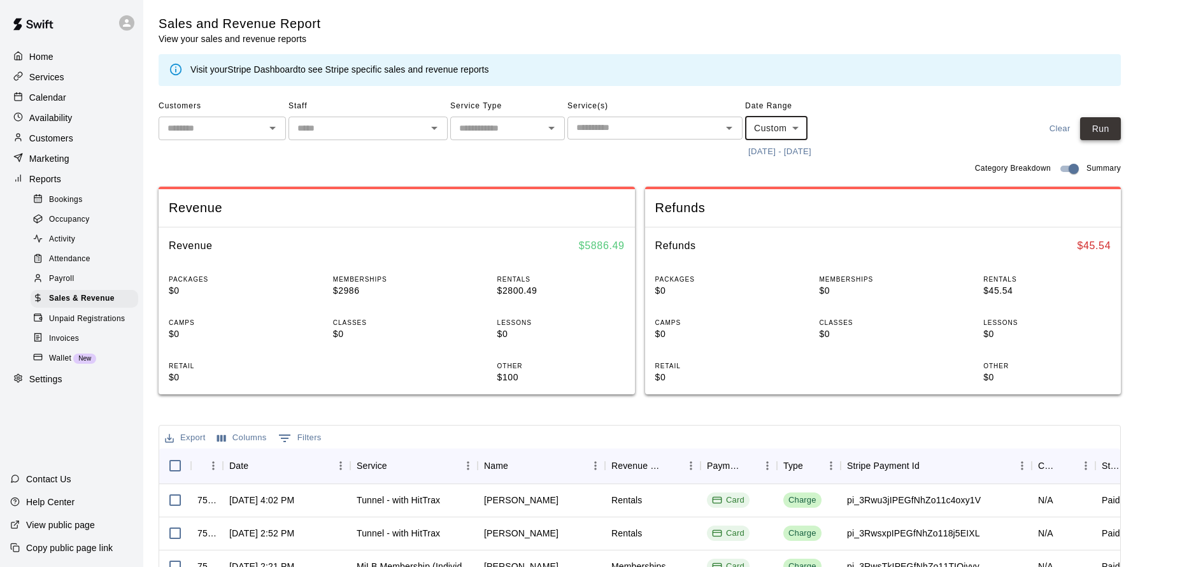
click at [1114, 123] on button "Run" at bounding box center [1100, 129] width 41 height 24
click at [61, 116] on p "Availability" at bounding box center [50, 117] width 43 height 13
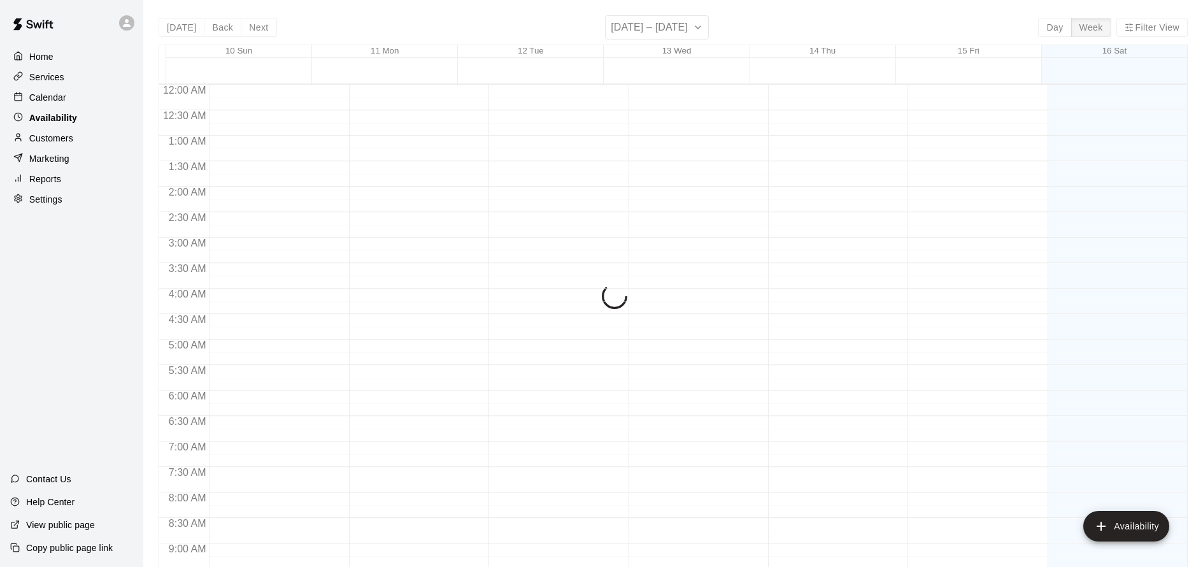
scroll to position [727, 0]
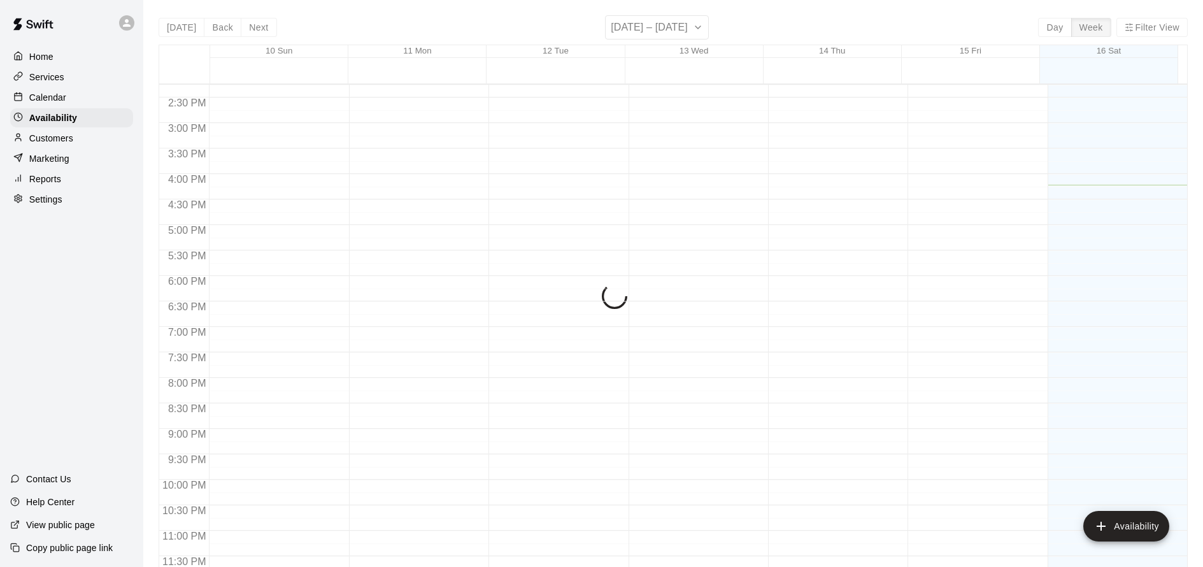
click at [69, 135] on p "Customers" at bounding box center [51, 138] width 44 height 13
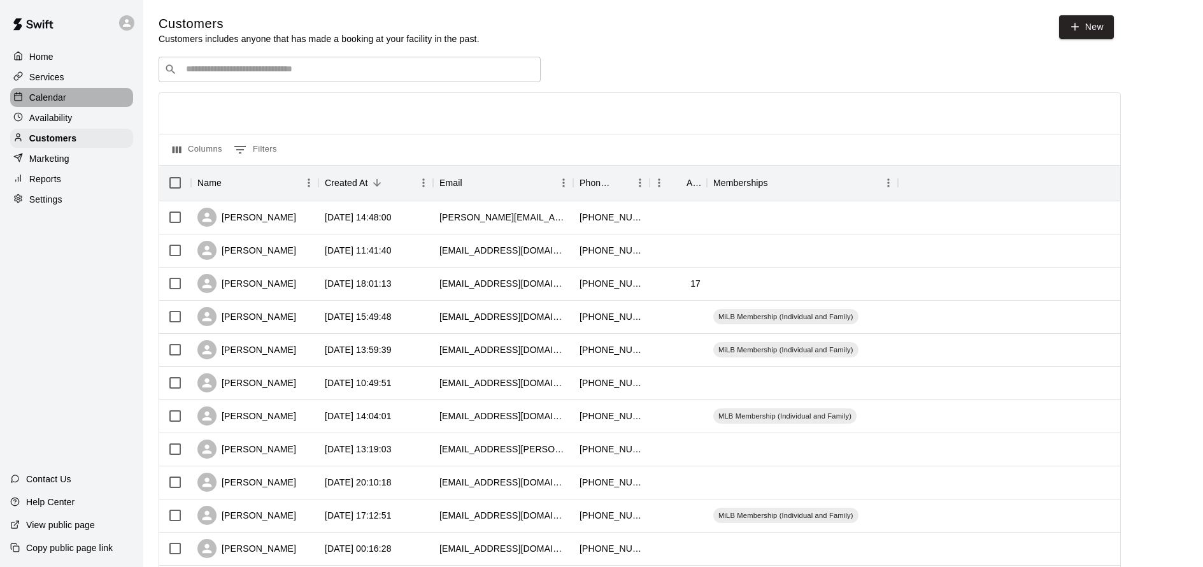
click at [71, 92] on div "Calendar" at bounding box center [71, 97] width 123 height 19
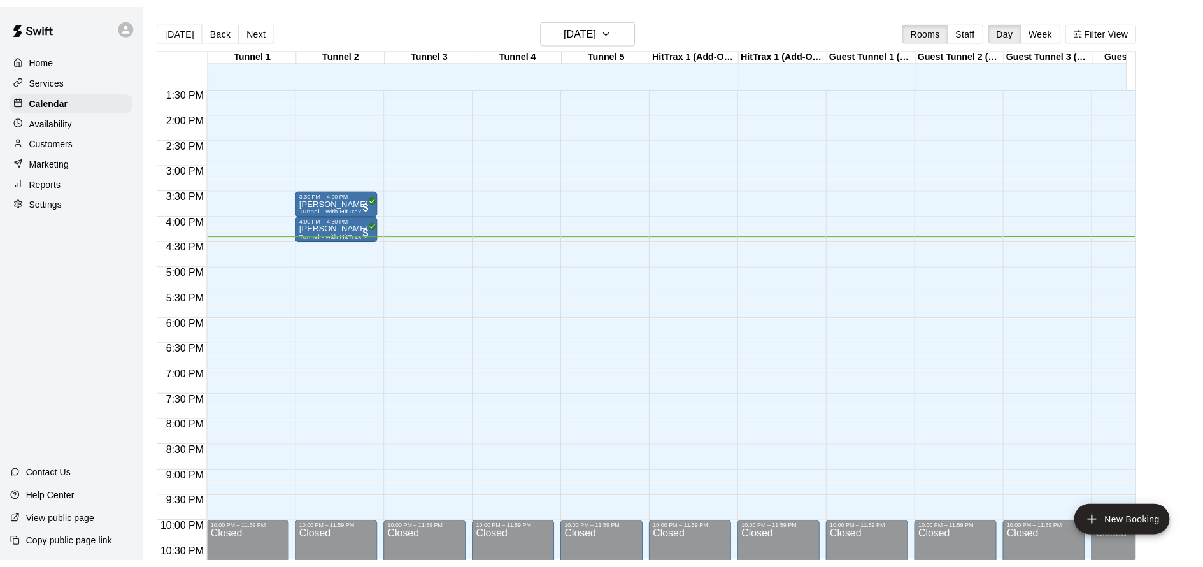
scroll to position [508, 0]
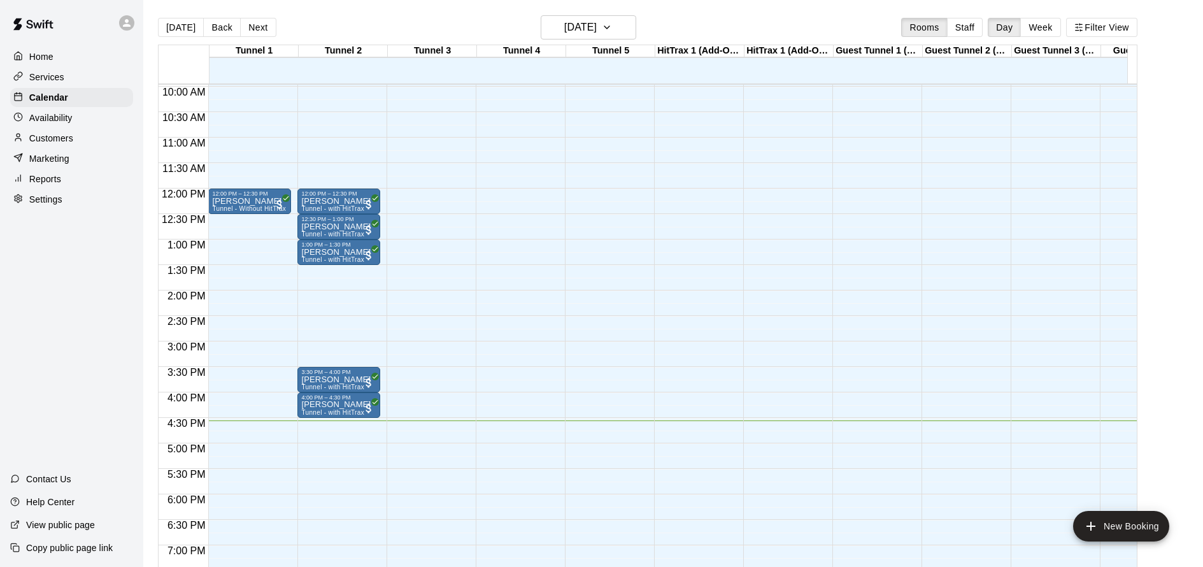
click at [376, 2] on main "Today Back Next Saturday Aug 16 Rooms Staff Day Week Filter View Tunnel 1 16 Sa…" at bounding box center [673, 293] width 1060 height 587
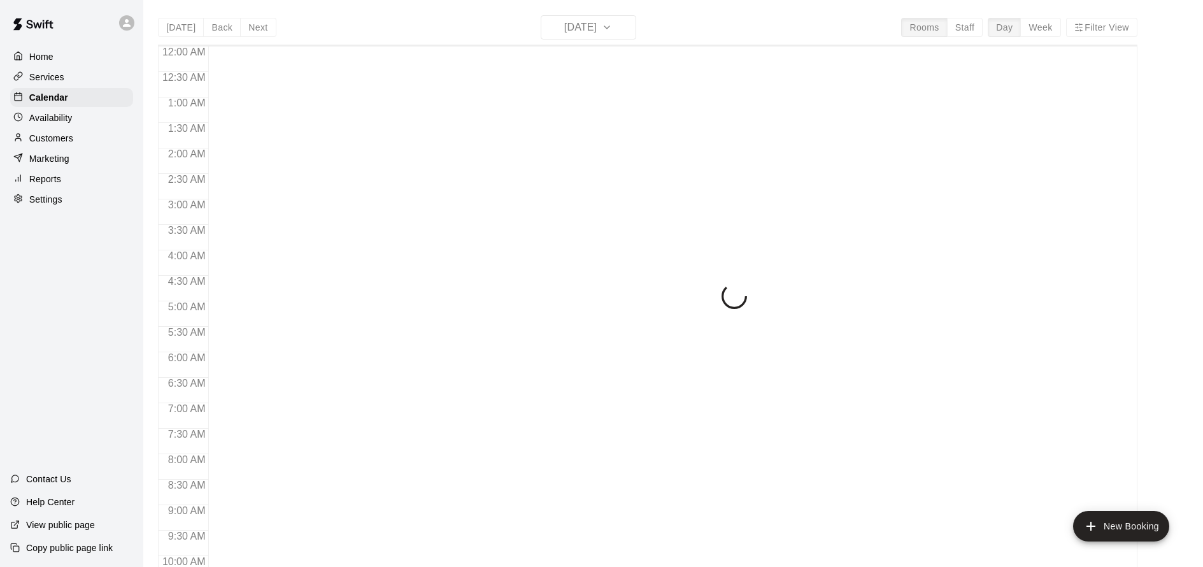
scroll to position [689, 0]
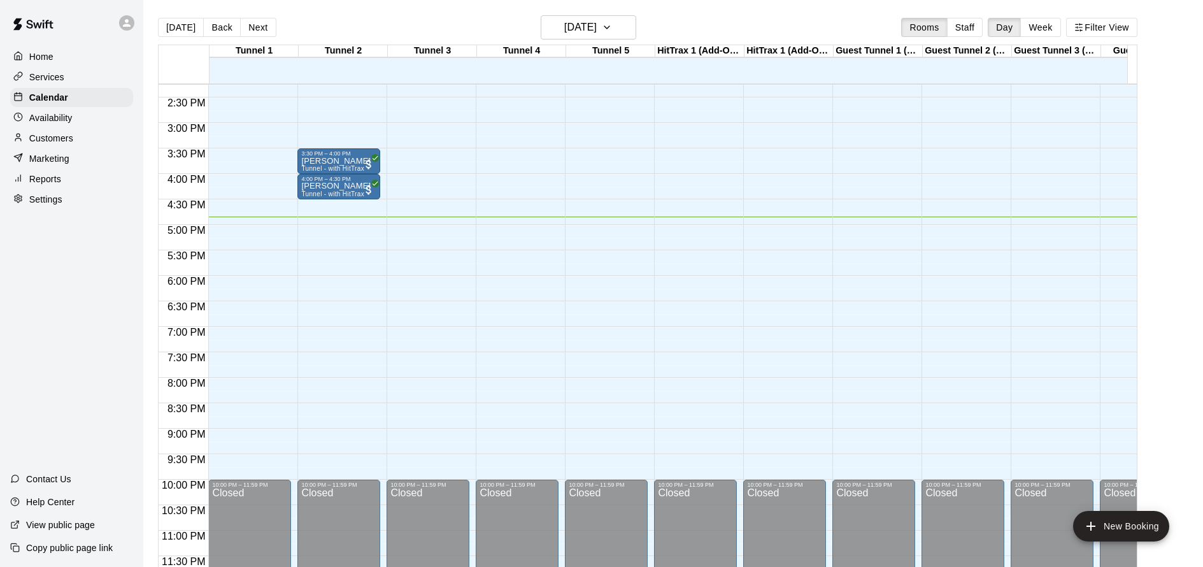
scroll to position [628, 0]
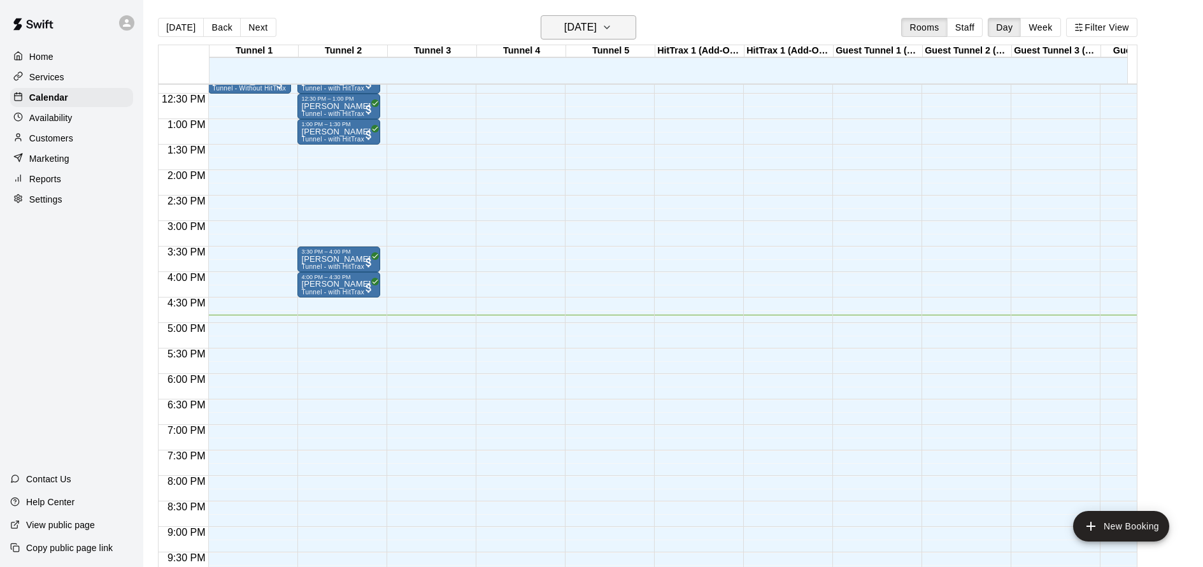
click at [612, 30] on icon "button" at bounding box center [607, 27] width 10 height 15
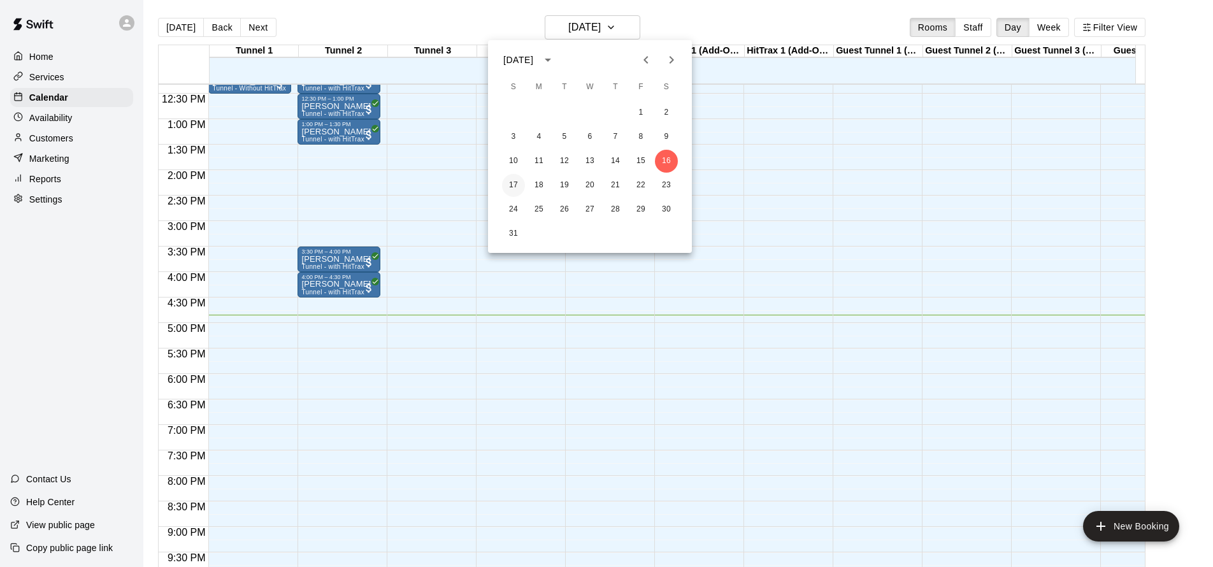
click at [509, 184] on button "17" at bounding box center [513, 185] width 23 height 23
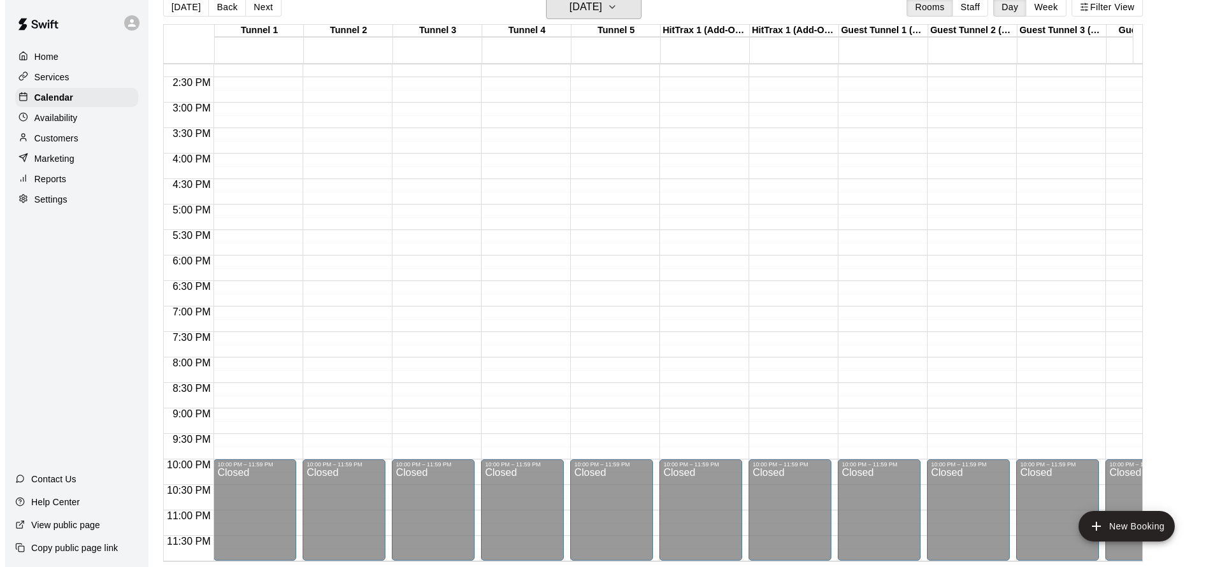
scroll to position [334, 0]
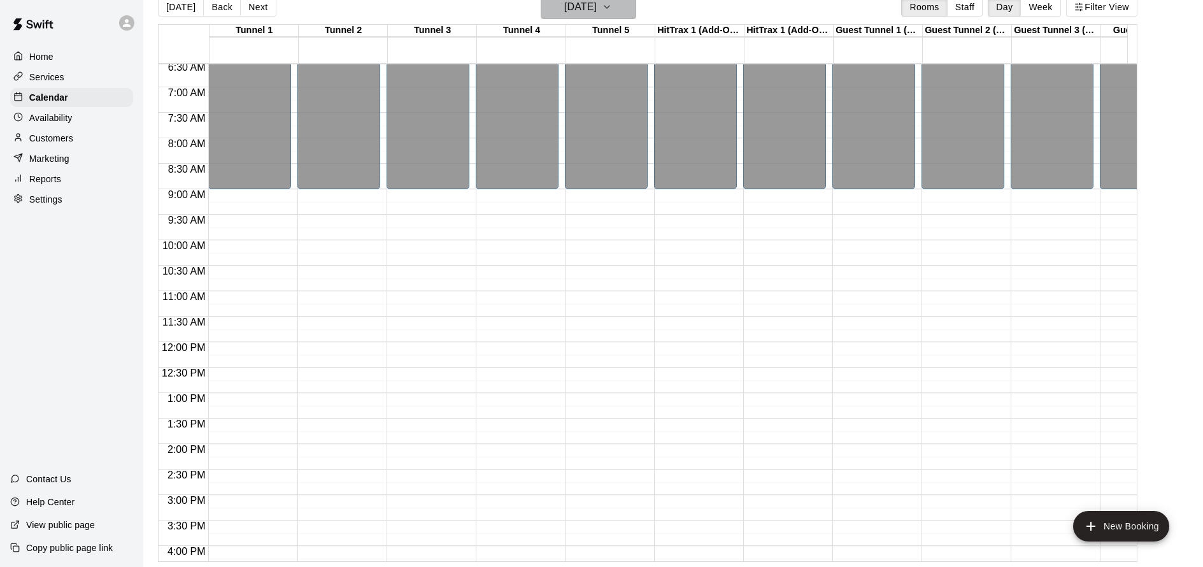
click at [597, 0] on h6 "Sunday Aug 17" at bounding box center [580, 7] width 32 height 18
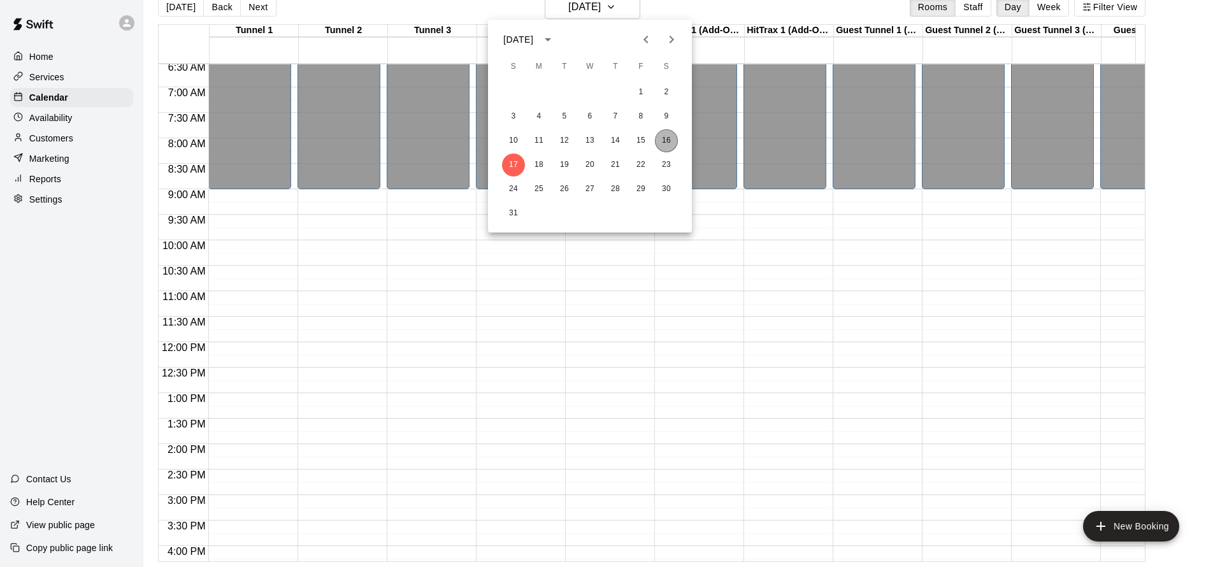
click at [663, 137] on button "16" at bounding box center [666, 140] width 23 height 23
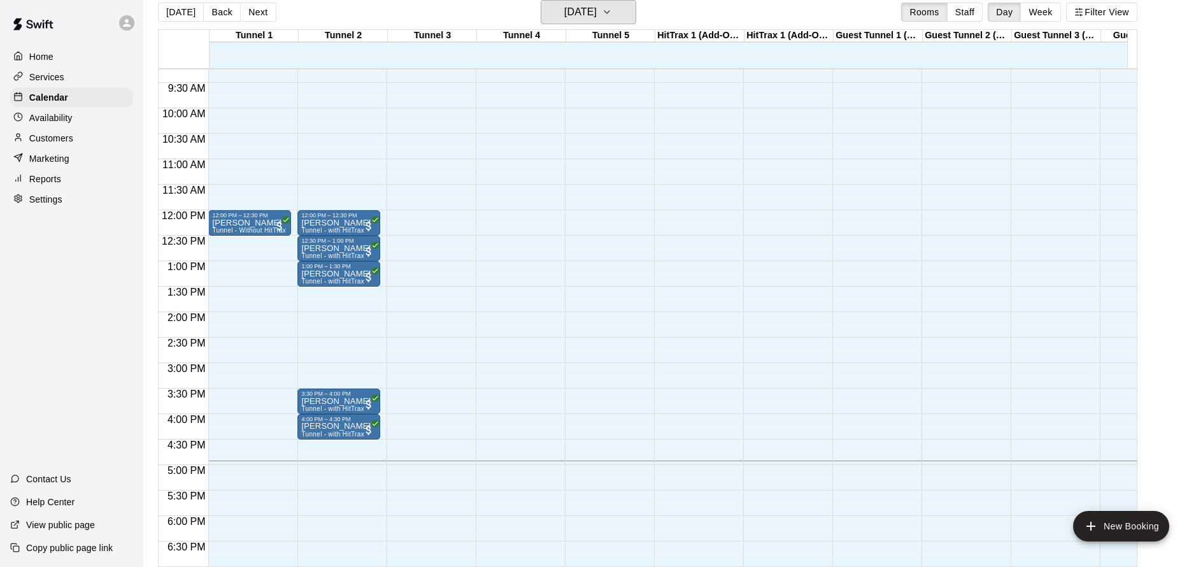
scroll to position [676, 0]
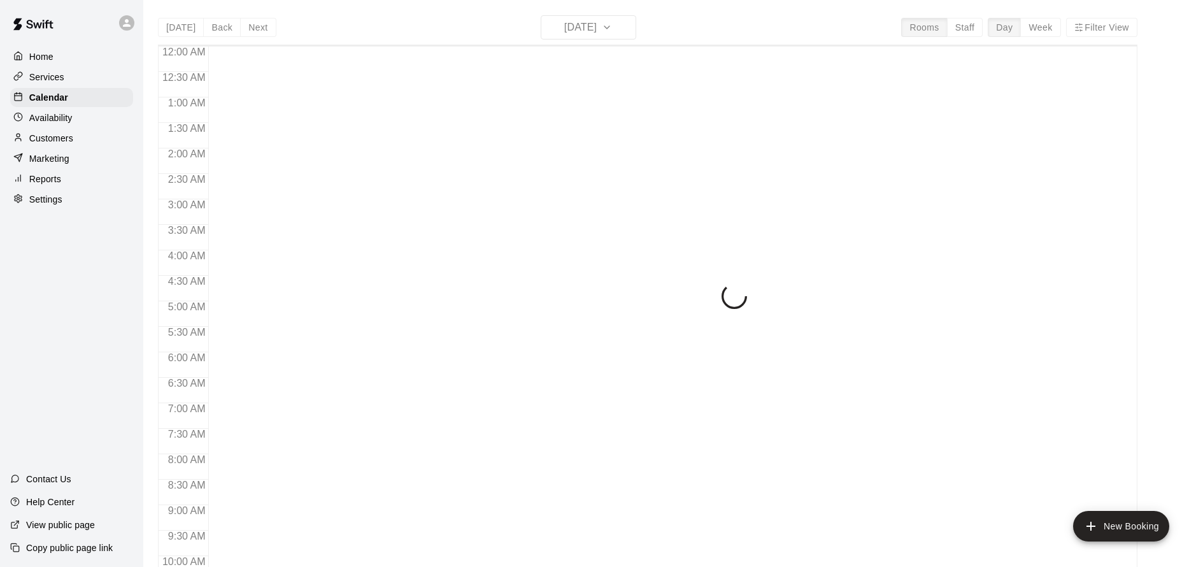
scroll to position [689, 0]
